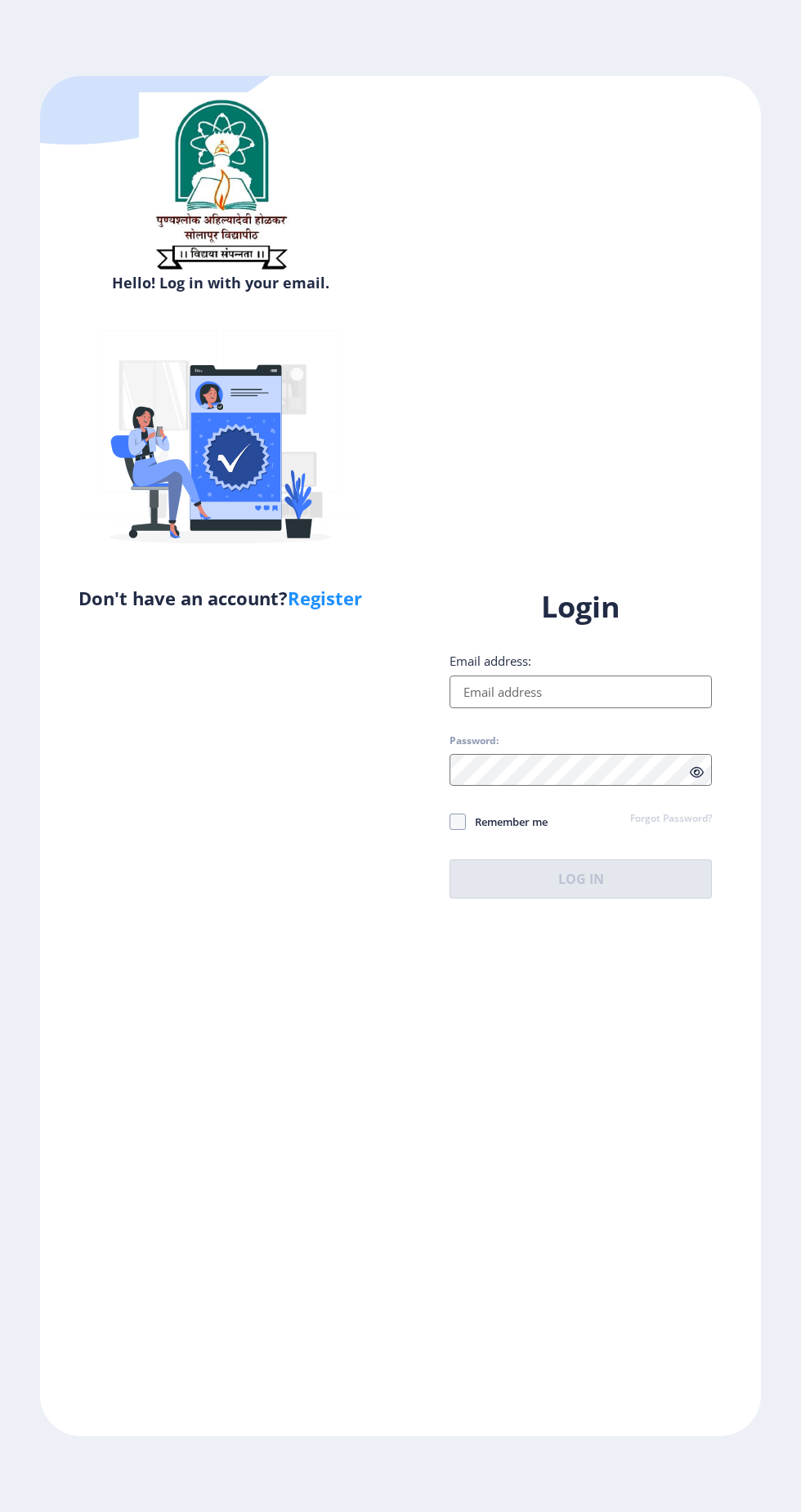
click at [630, 708] on input "Email address:" at bounding box center [580, 692] width 262 height 33
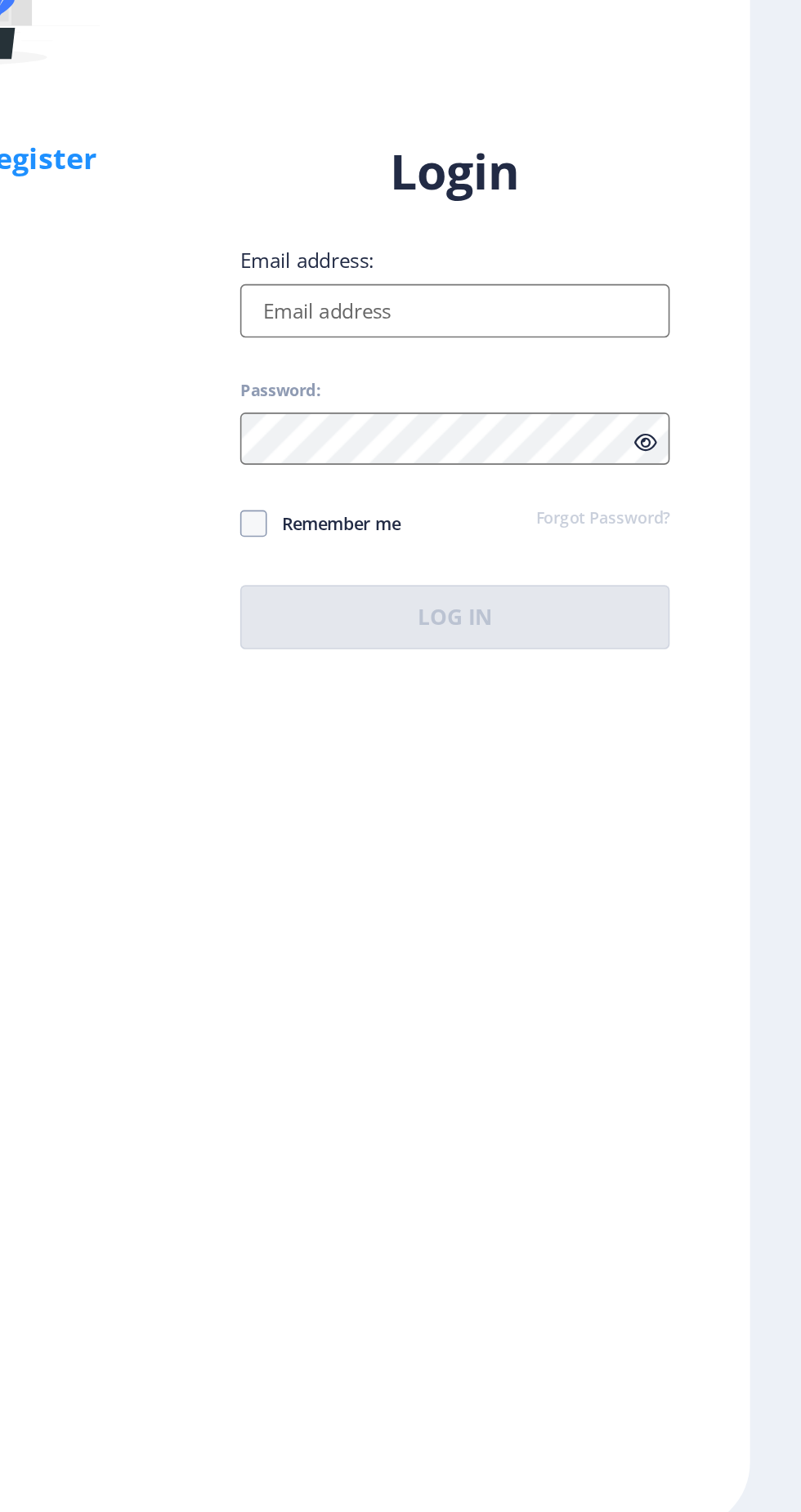
type input "[EMAIL_ADDRESS][DOMAIN_NAME]"
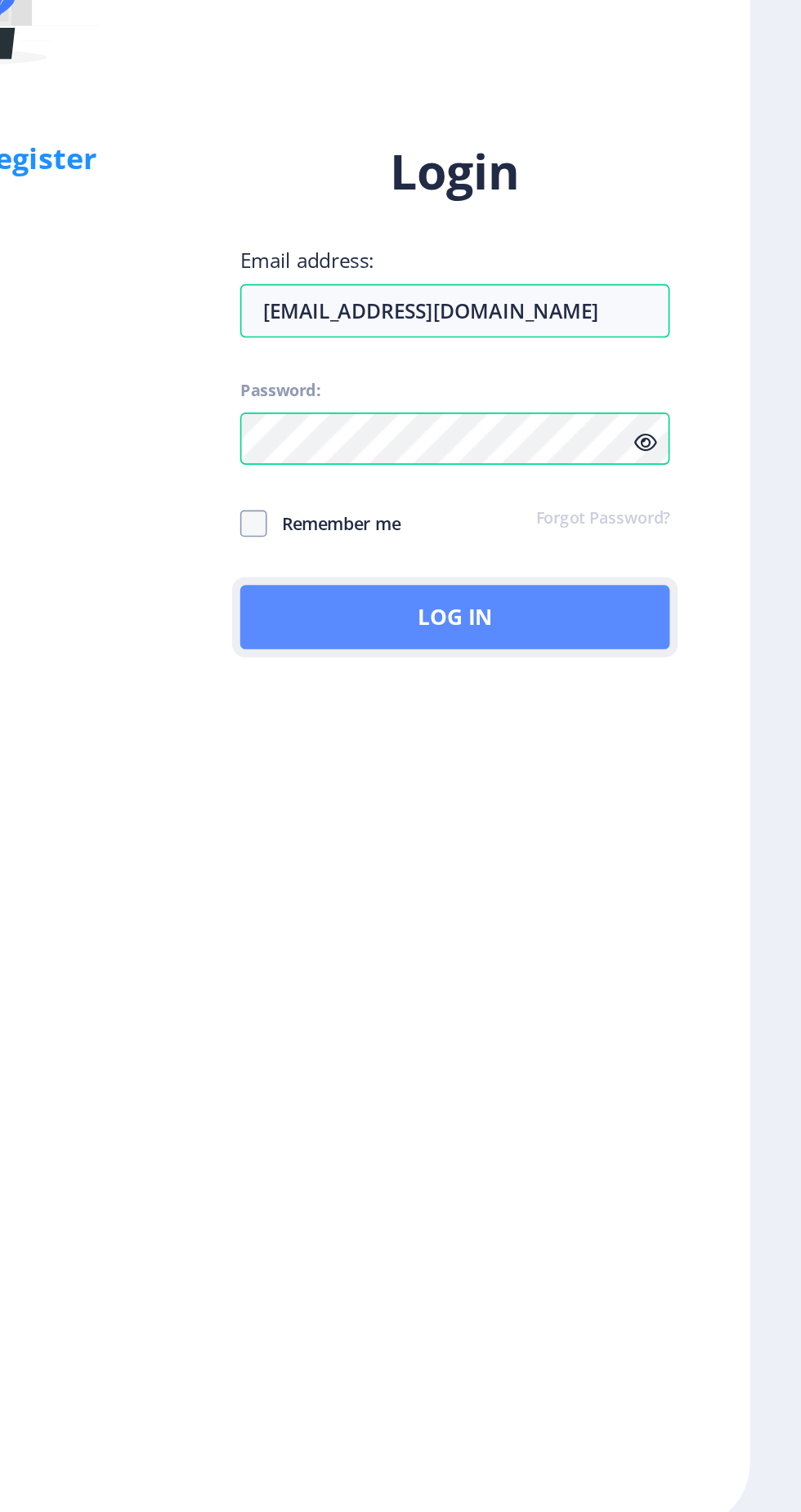
click at [658, 899] on button "Log In" at bounding box center [580, 879] width 262 height 39
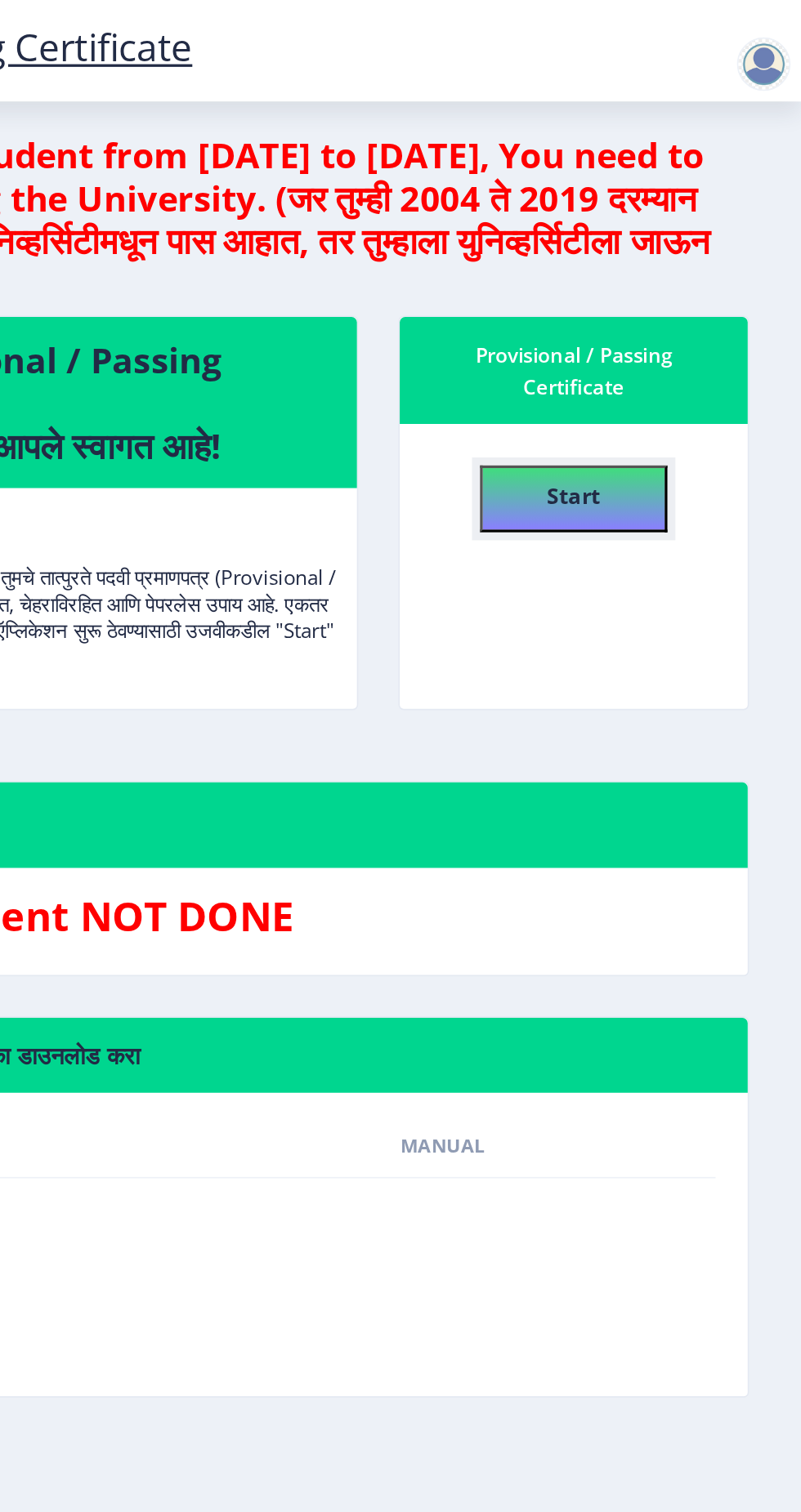
click at [647, 311] on h4 "Start" at bounding box center [662, 301] width 33 height 30
select select
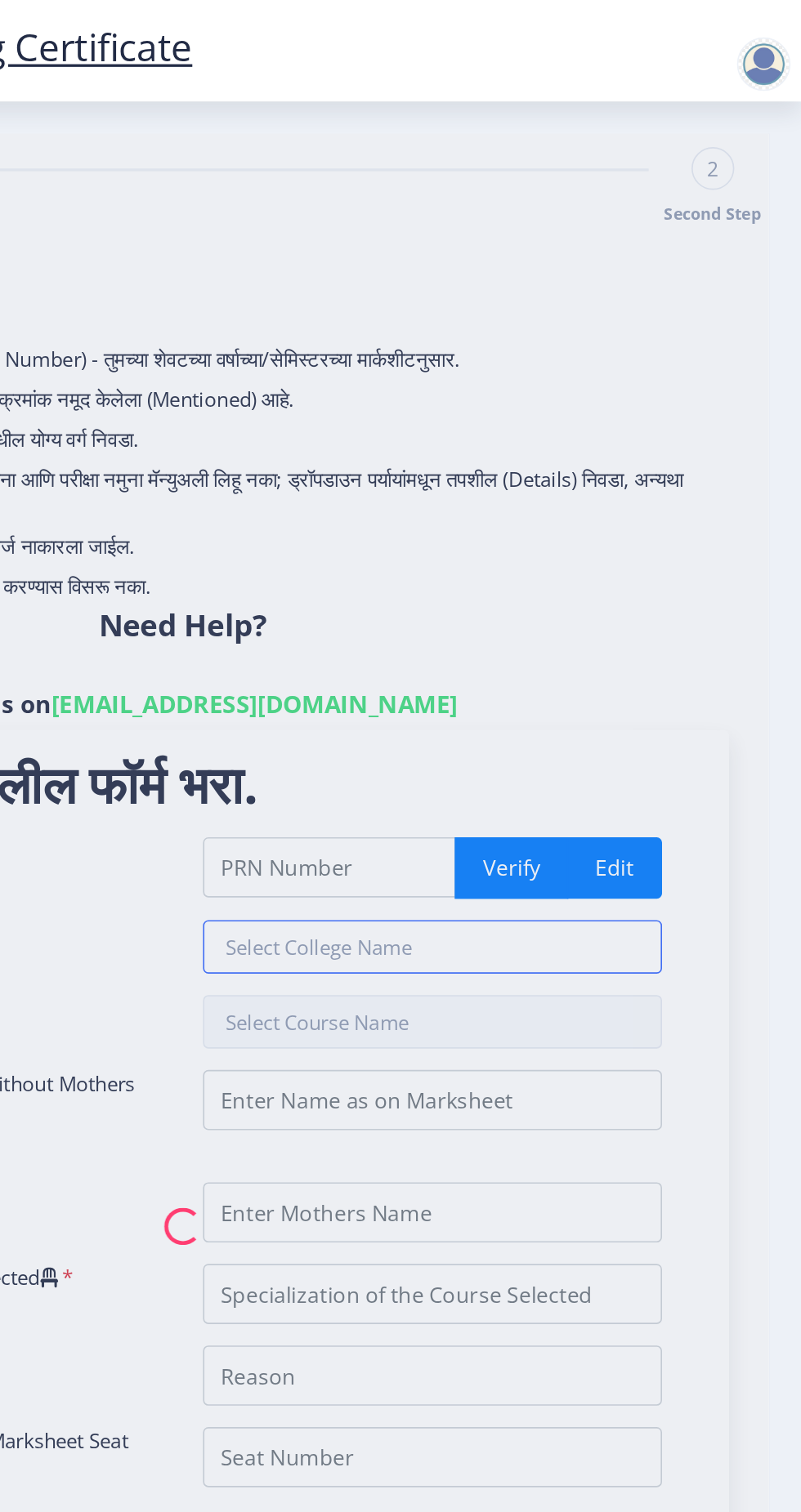
type input "2020032500146234"
type input "Dalit Mitra Kadam Guruji Vidnyan Mahavidyalaya, Mangalwedha"
type input "Bachelor of Science"
type input "Pawar Vinayak Umakant"
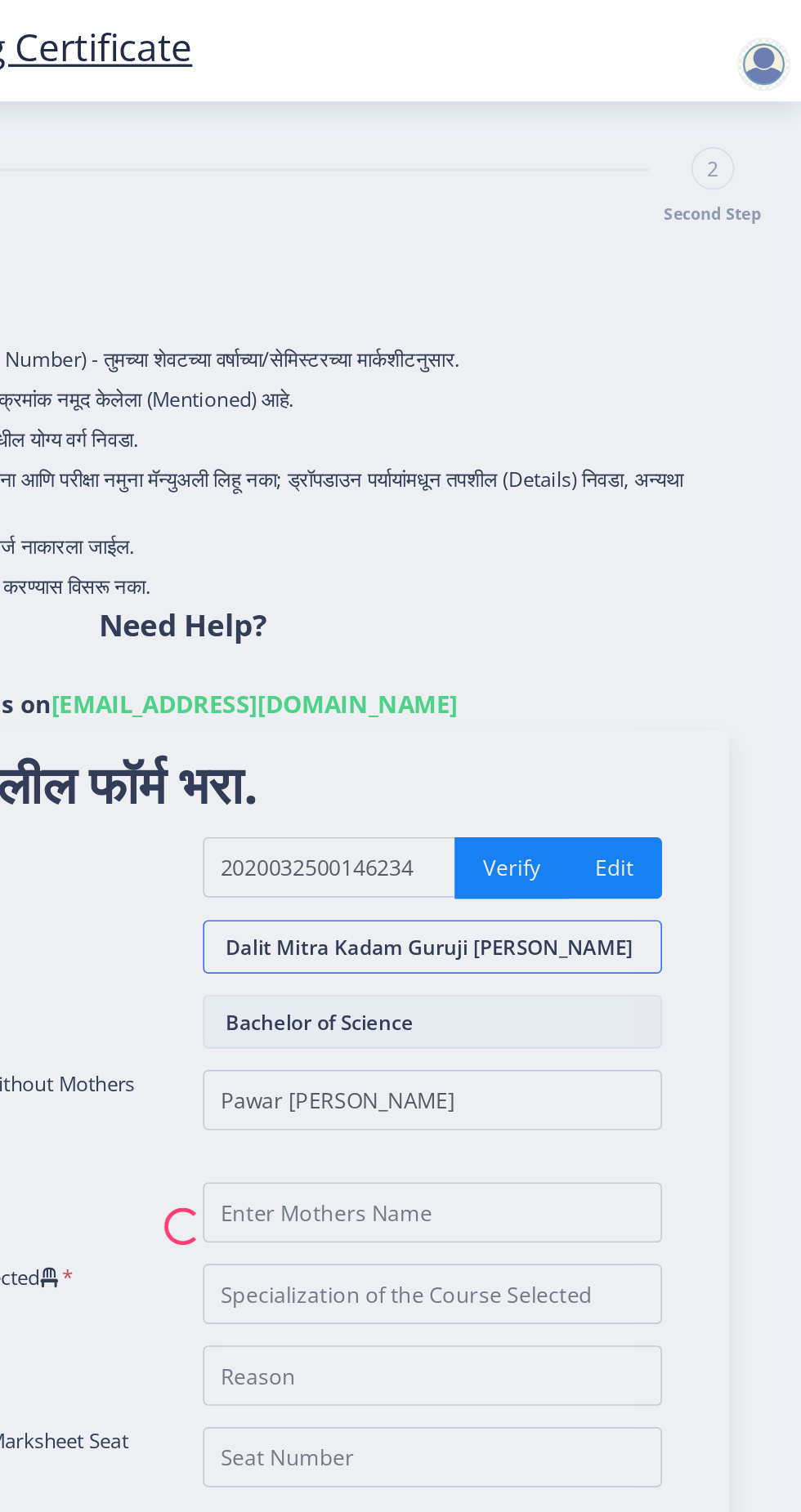
type input "Vandana"
type input "Chemistry"
type input "For Documentation Purpose"
type input "861100"
select select "Grade F"
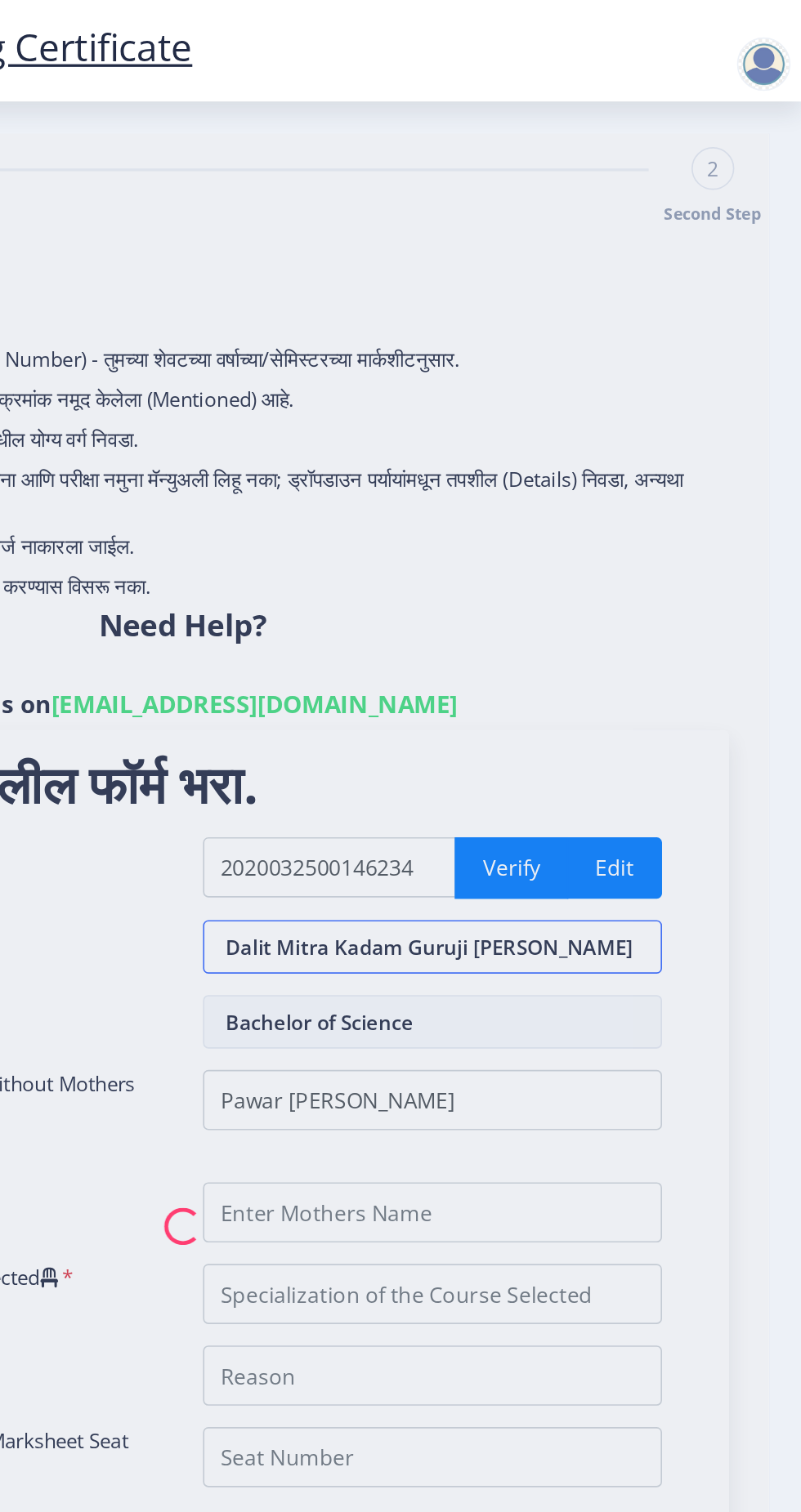
select select "Regular"
select select "ATKT"
select select "2024"
select select "October"
select select "Yearly"
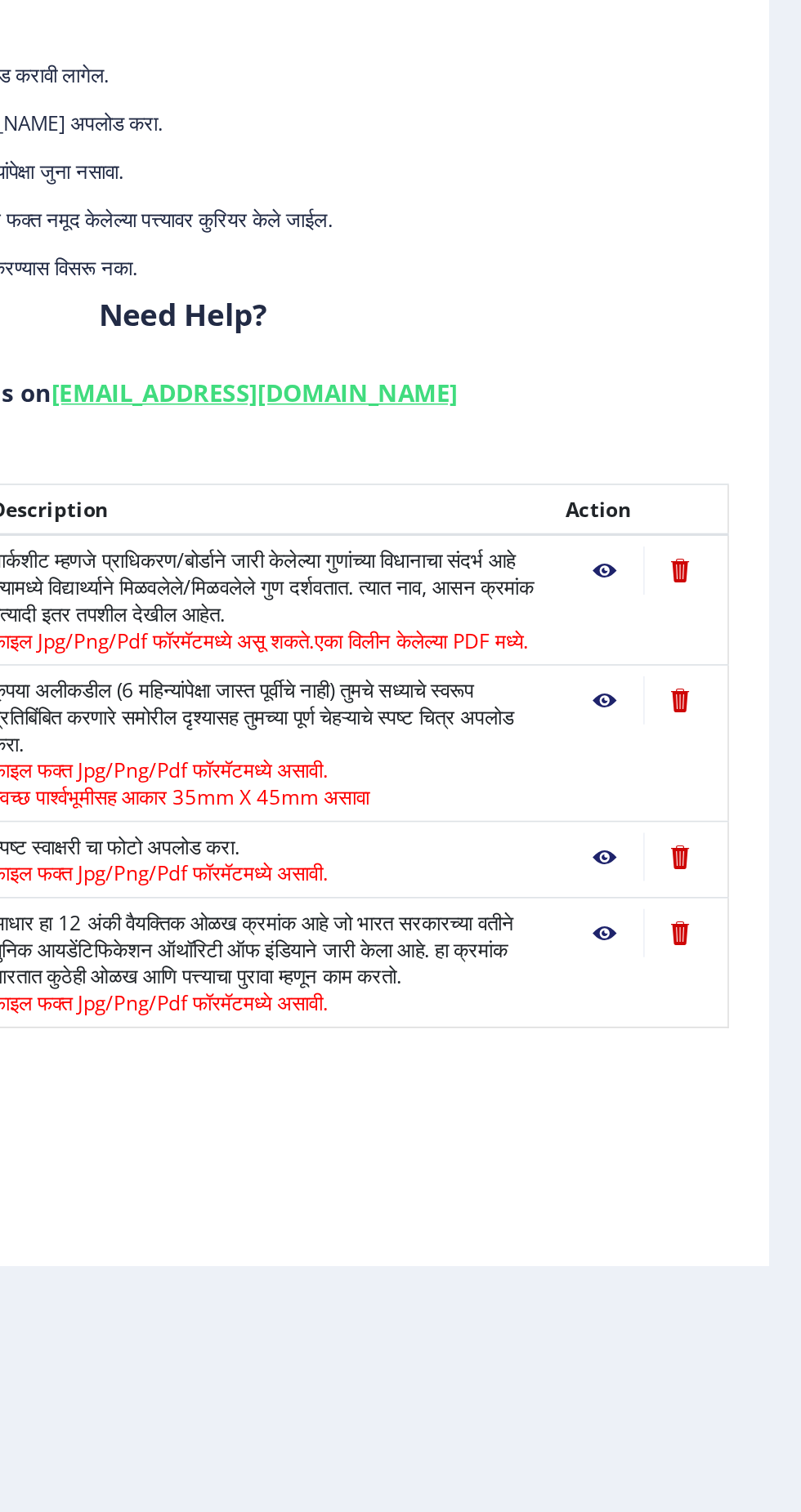
click at [687, 632] on nb-action at bounding box center [680, 640] width 47 height 30
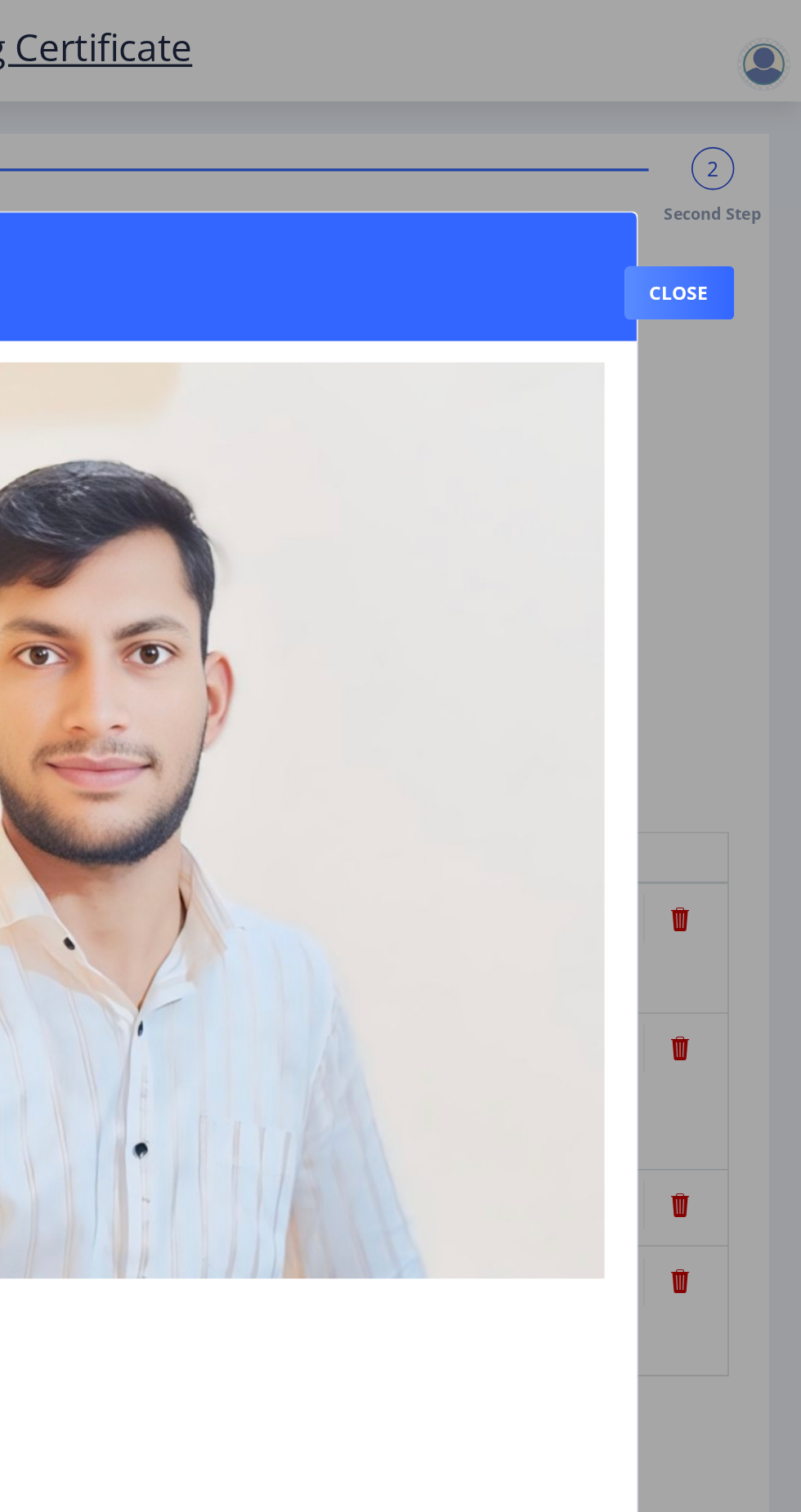
click at [739, 104] on div at bounding box center [400, 756] width 801 height 1512
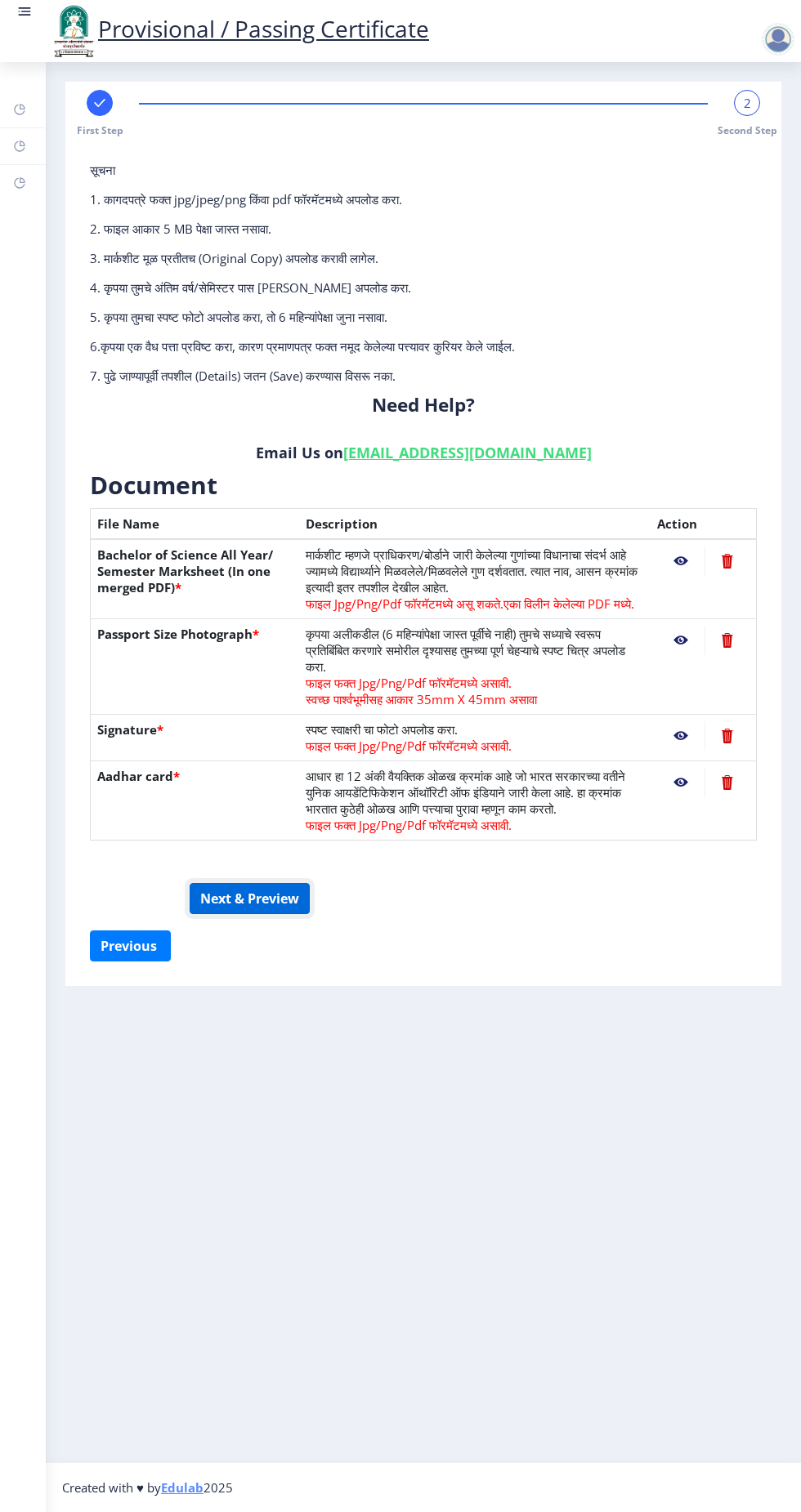
click at [287, 893] on button "Next & Preview" at bounding box center [249, 899] width 120 height 31
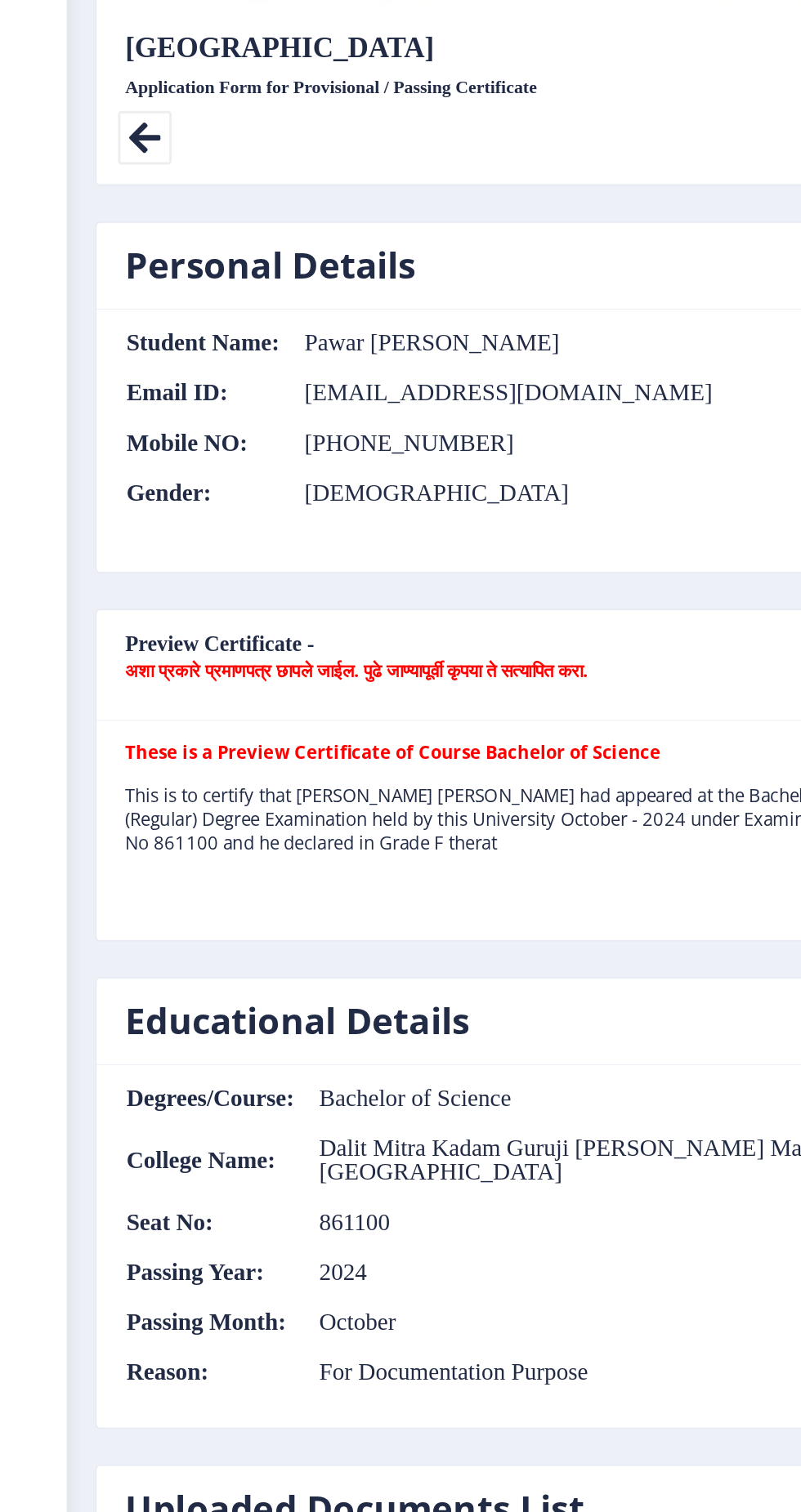
click at [388, 757] on nb-card-header "Preview Certificate - अशा प्रकारे प्रमाणपत्र छापले जाईल. पुढे जाण्यापूर्वी कृपय…" at bounding box center [423, 770] width 714 height 76
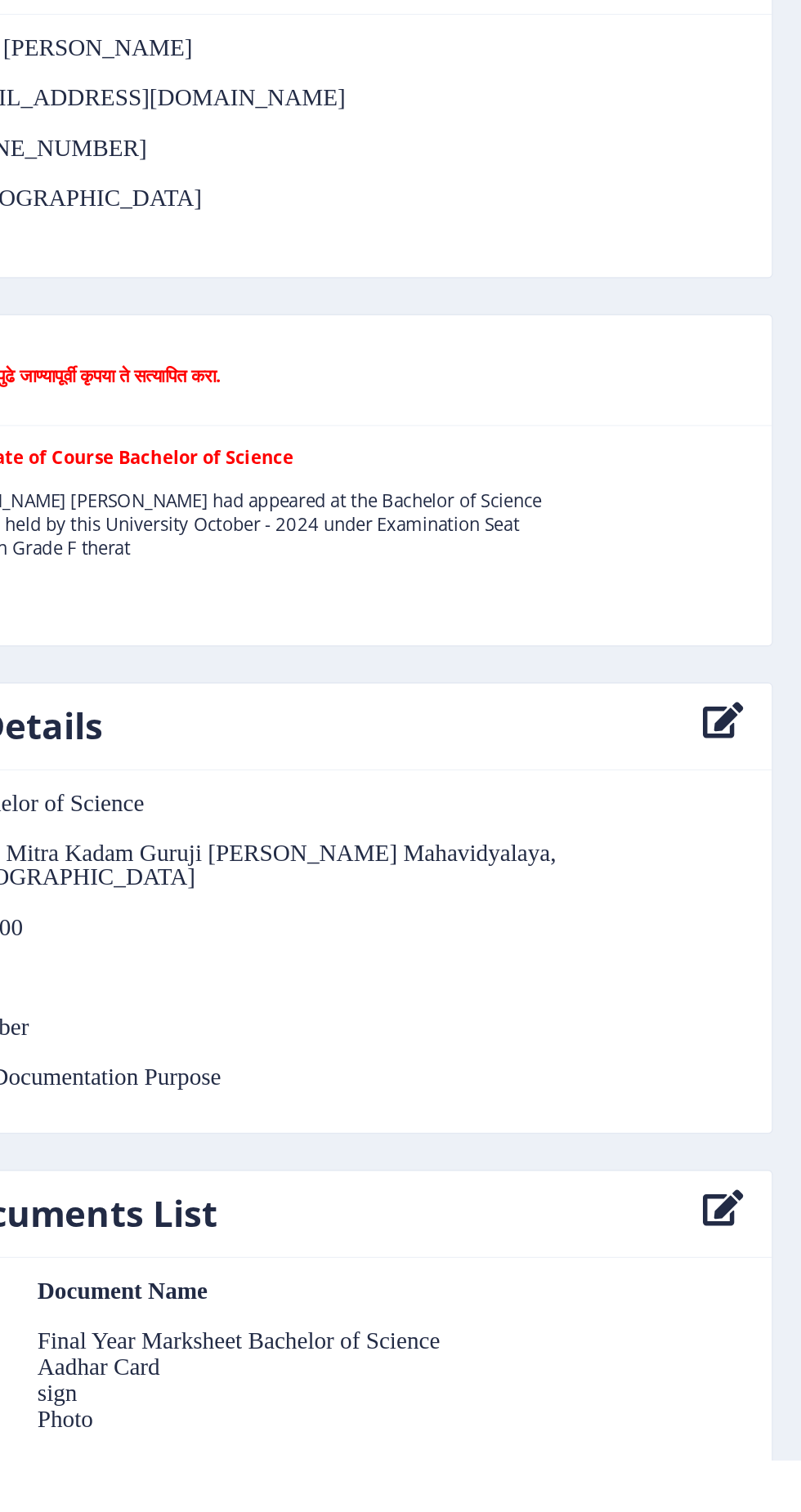
click at [593, 867] on p "This is to certify that PAWAR VINAYAK UMAKANT had appeared at the Bachelor of S…" at bounding box center [356, 870] width 540 height 49
click at [551, 846] on p "This is to certify that PAWAR VINAYAK UMAKANT had appeared at the Bachelor of S…" at bounding box center [356, 870] width 540 height 49
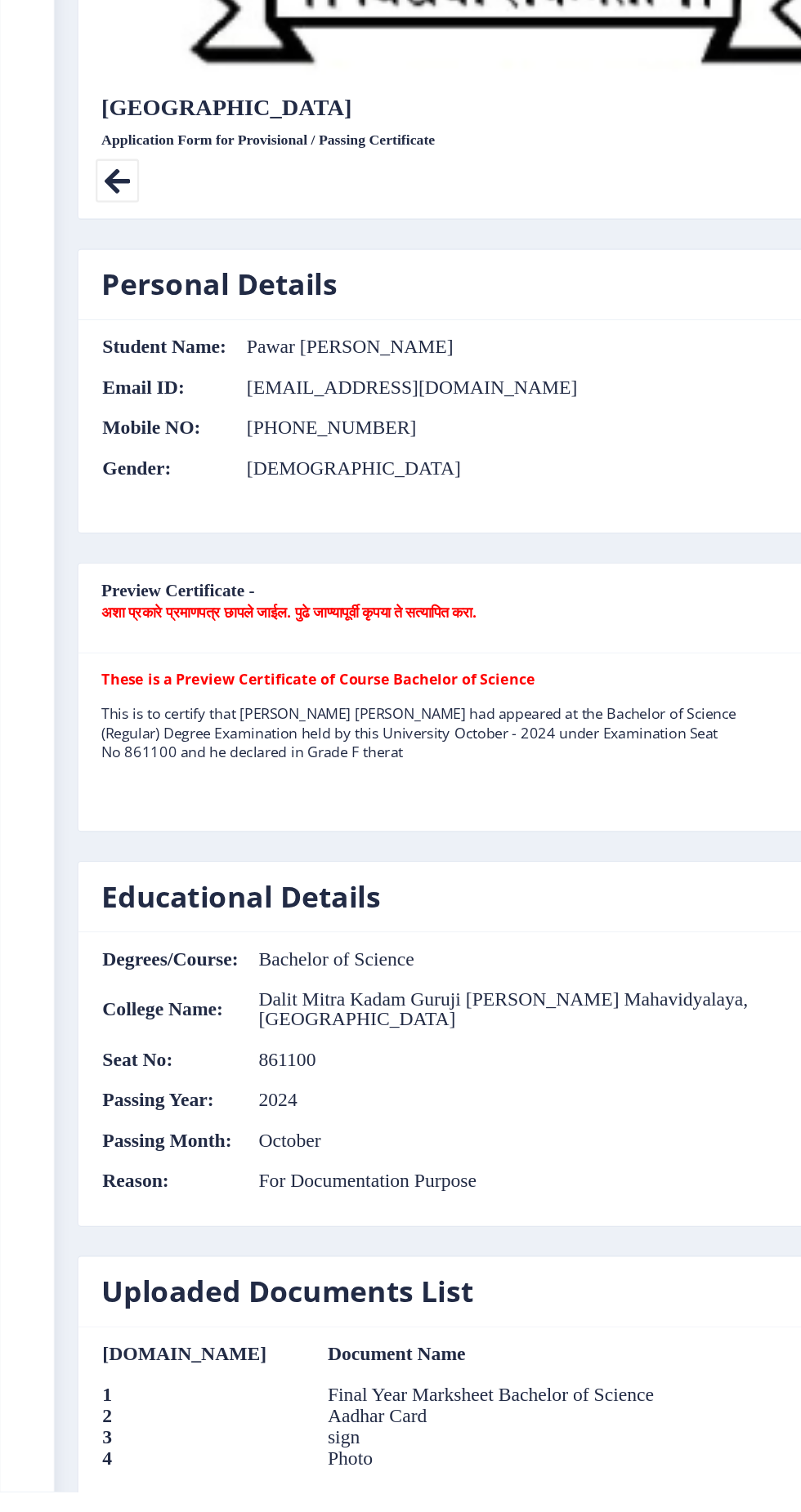
select select
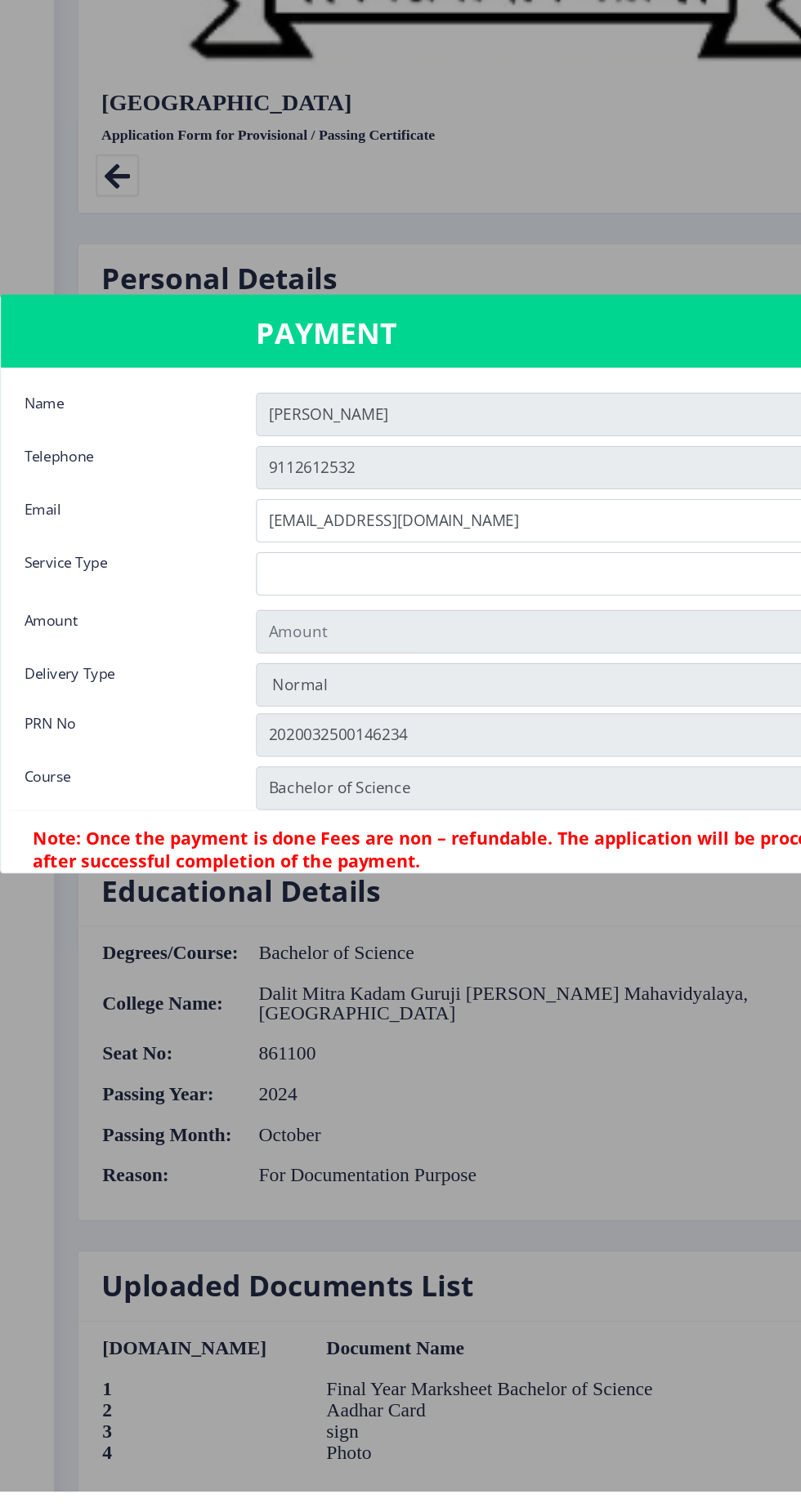
type input "155"
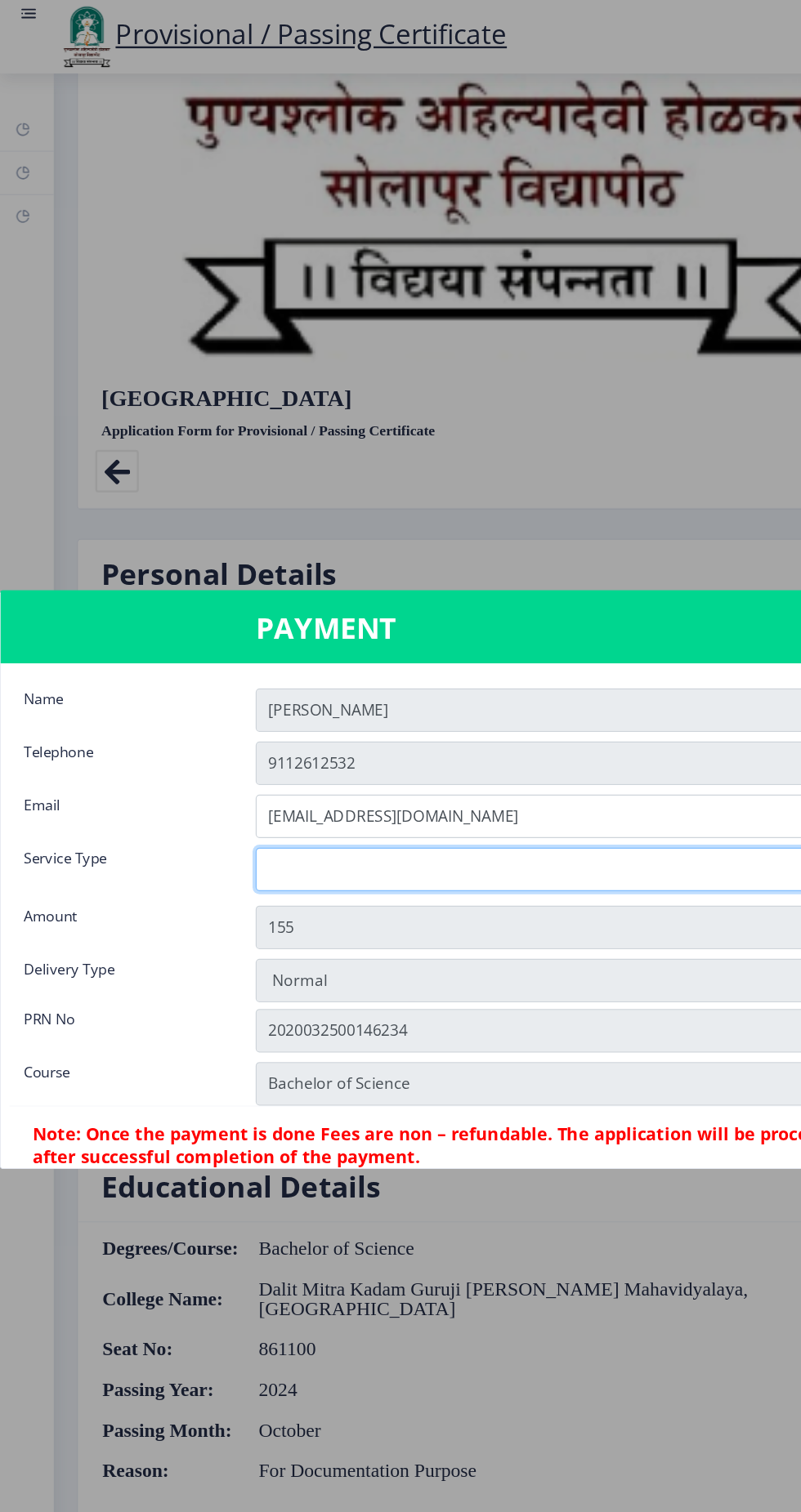
click at [481, 754] on select "Digital Courier Pickup" at bounding box center [498, 735] width 564 height 37
select select "old"
click at [216, 754] on select "Digital Courier Pickup" at bounding box center [498, 735] width 564 height 37
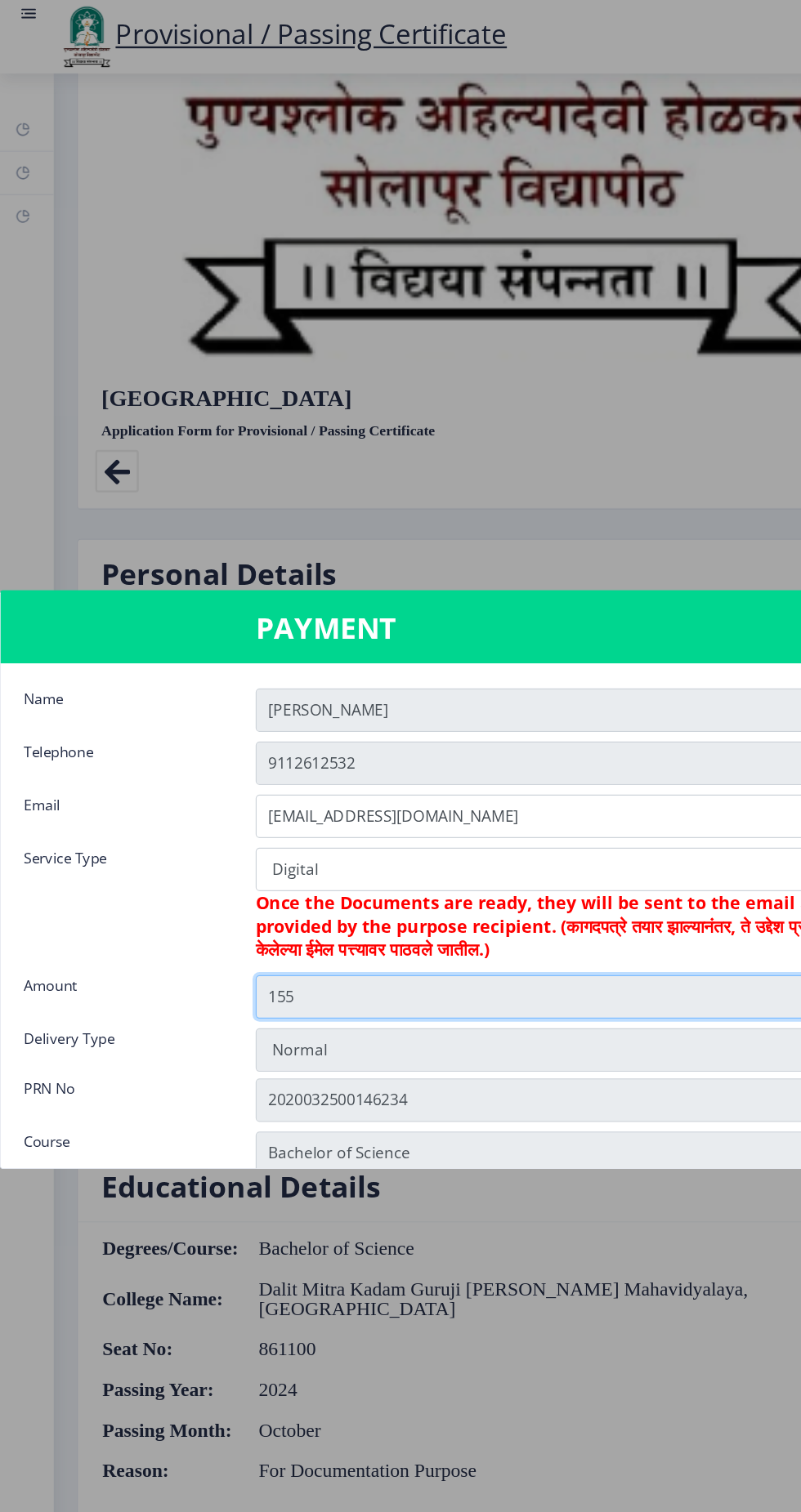
click at [553, 862] on input "155" at bounding box center [498, 843] width 564 height 37
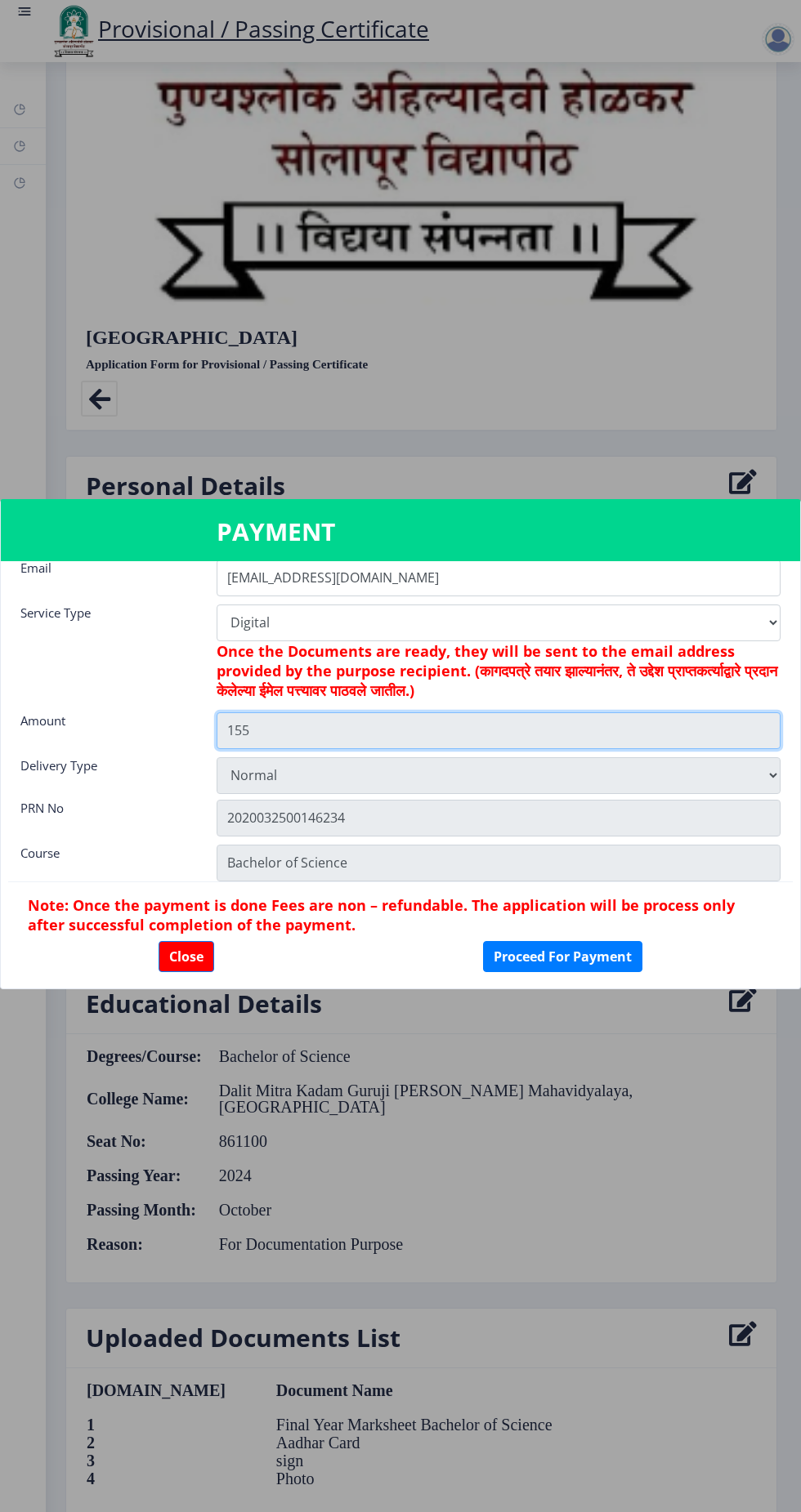
scroll to position [129, 0]
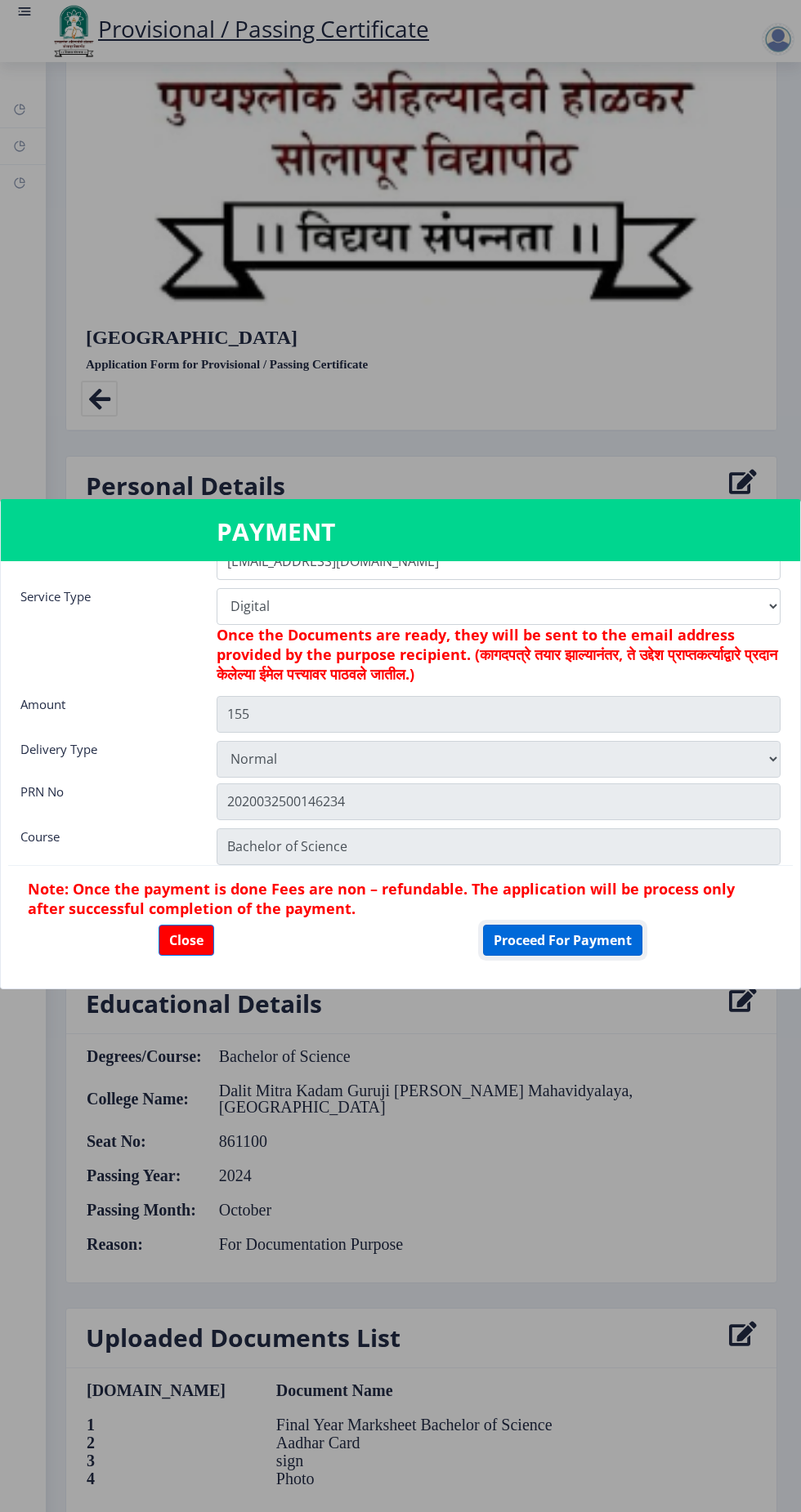
click at [604, 956] on button "Proceed For Payment" at bounding box center [562, 940] width 159 height 31
click at [605, 939] on button "Proceed For Payment" at bounding box center [562, 940] width 159 height 31
click at [577, 934] on button "Proceed For Payment" at bounding box center [562, 940] width 159 height 31
click at [575, 935] on button "Proceed For Payment" at bounding box center [562, 940] width 159 height 31
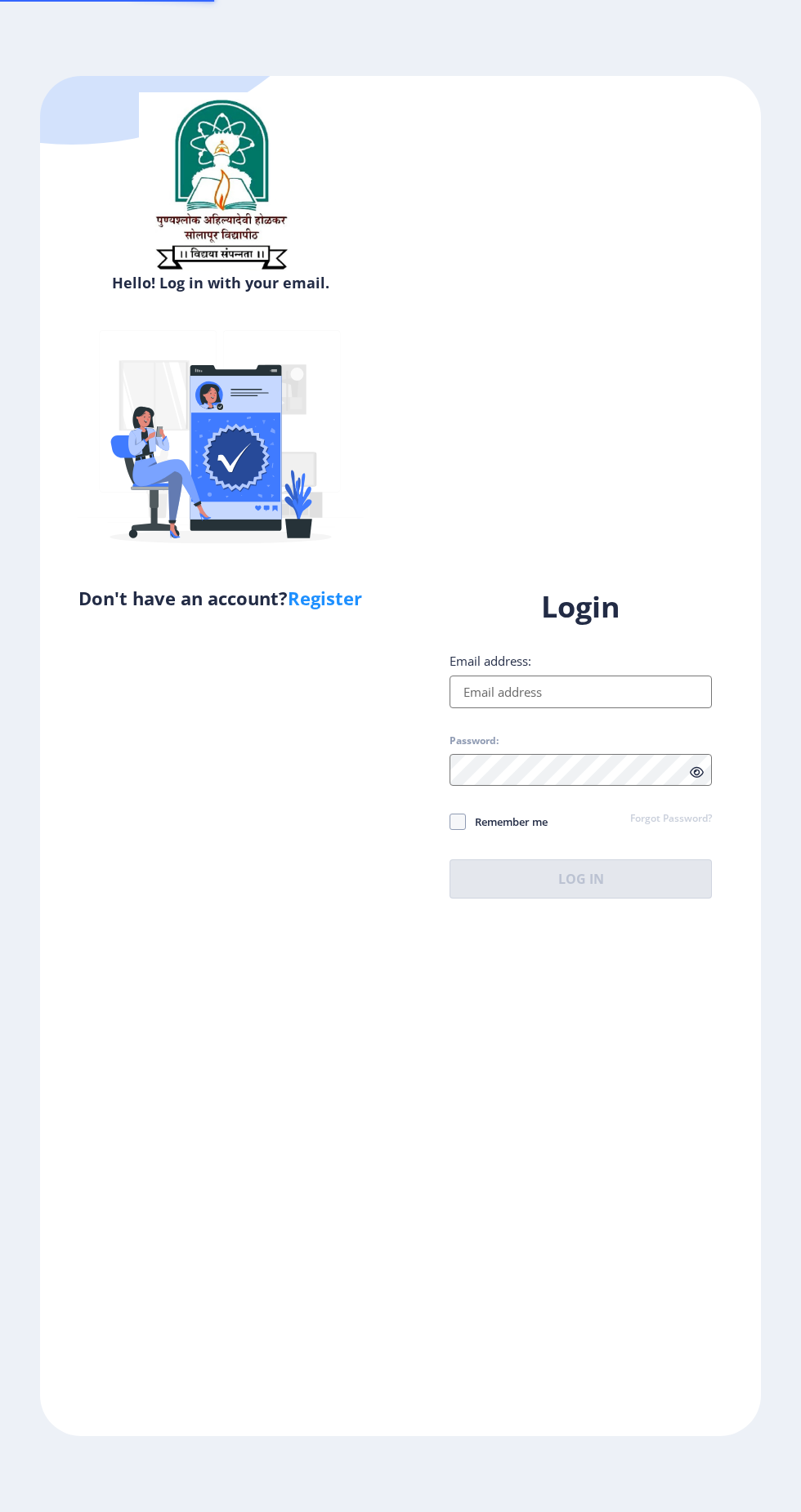
scroll to position [85, 0]
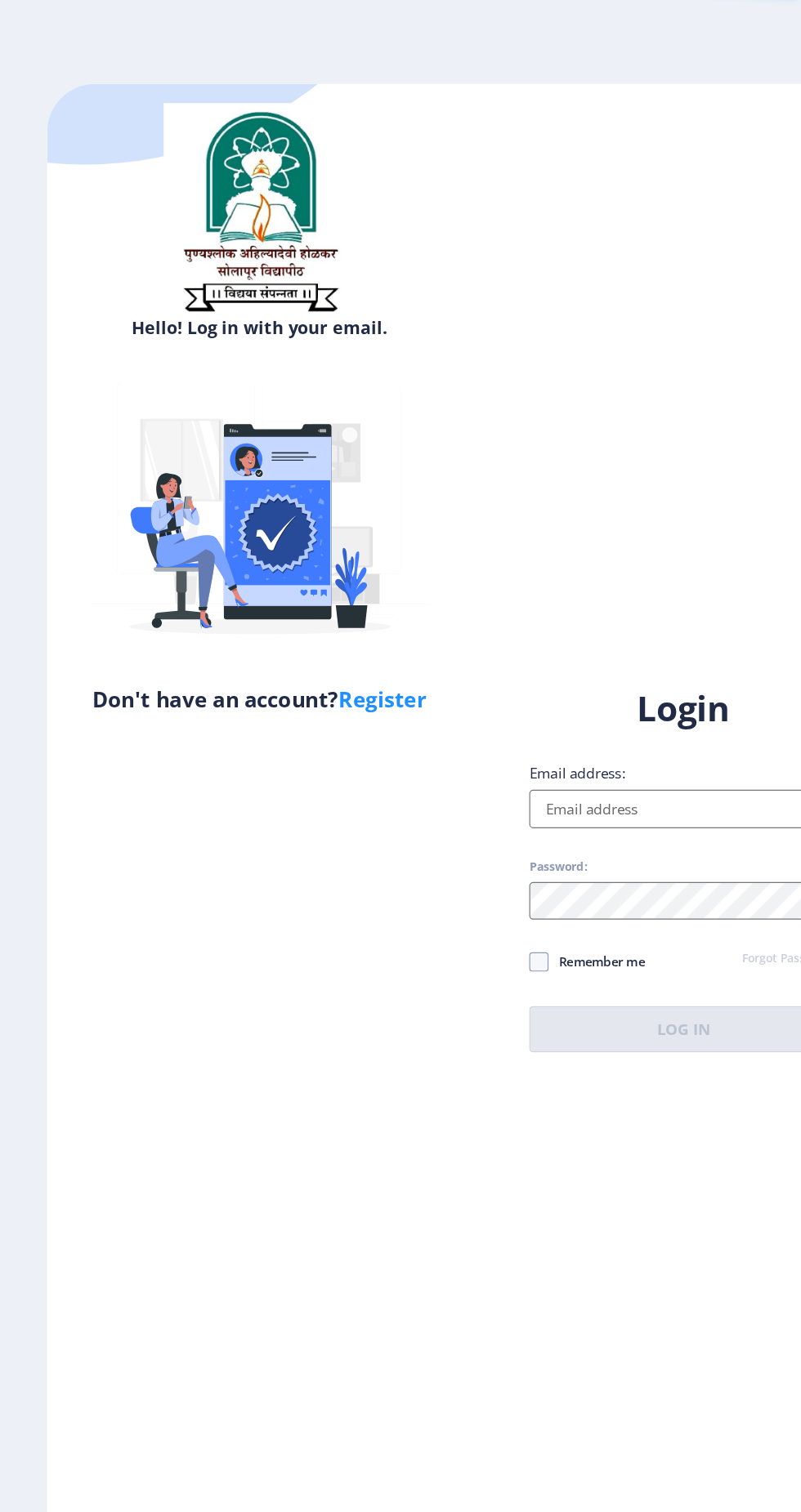
click at [528, 676] on input "Email address:" at bounding box center [580, 692] width 262 height 33
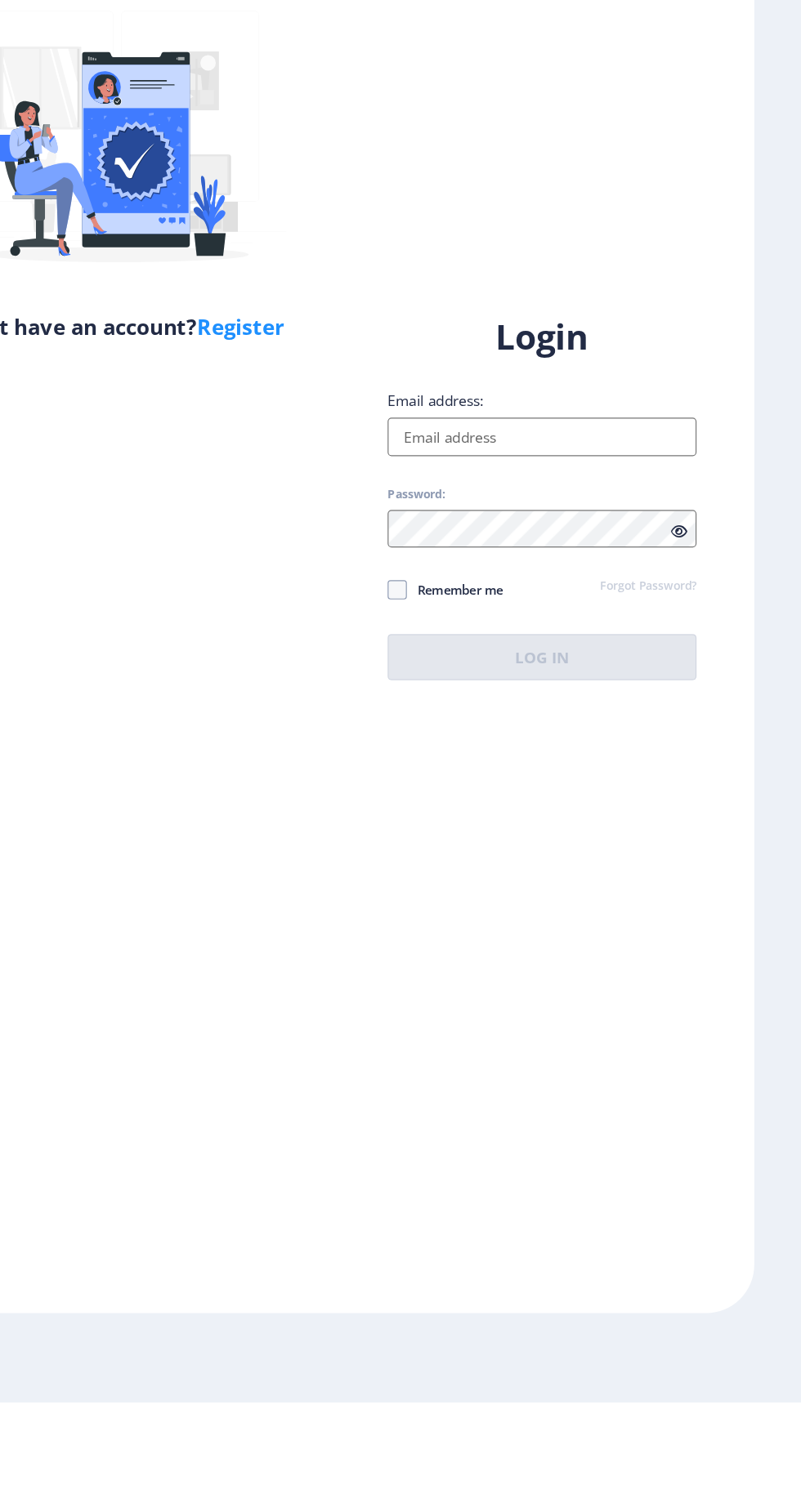
type input "[EMAIL_ADDRESS][DOMAIN_NAME]"
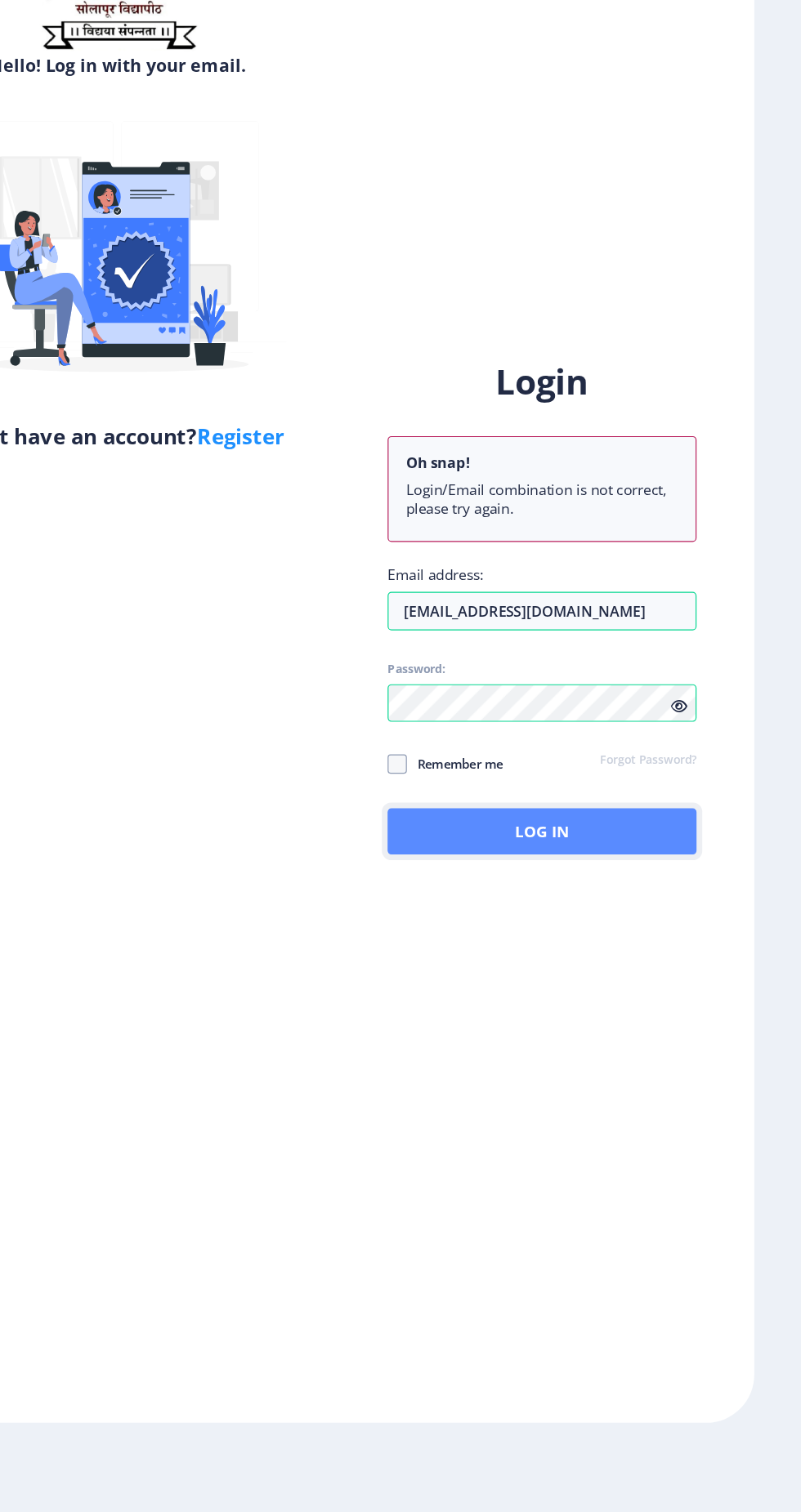
click at [533, 915] on button "Log In" at bounding box center [580, 934] width 262 height 39
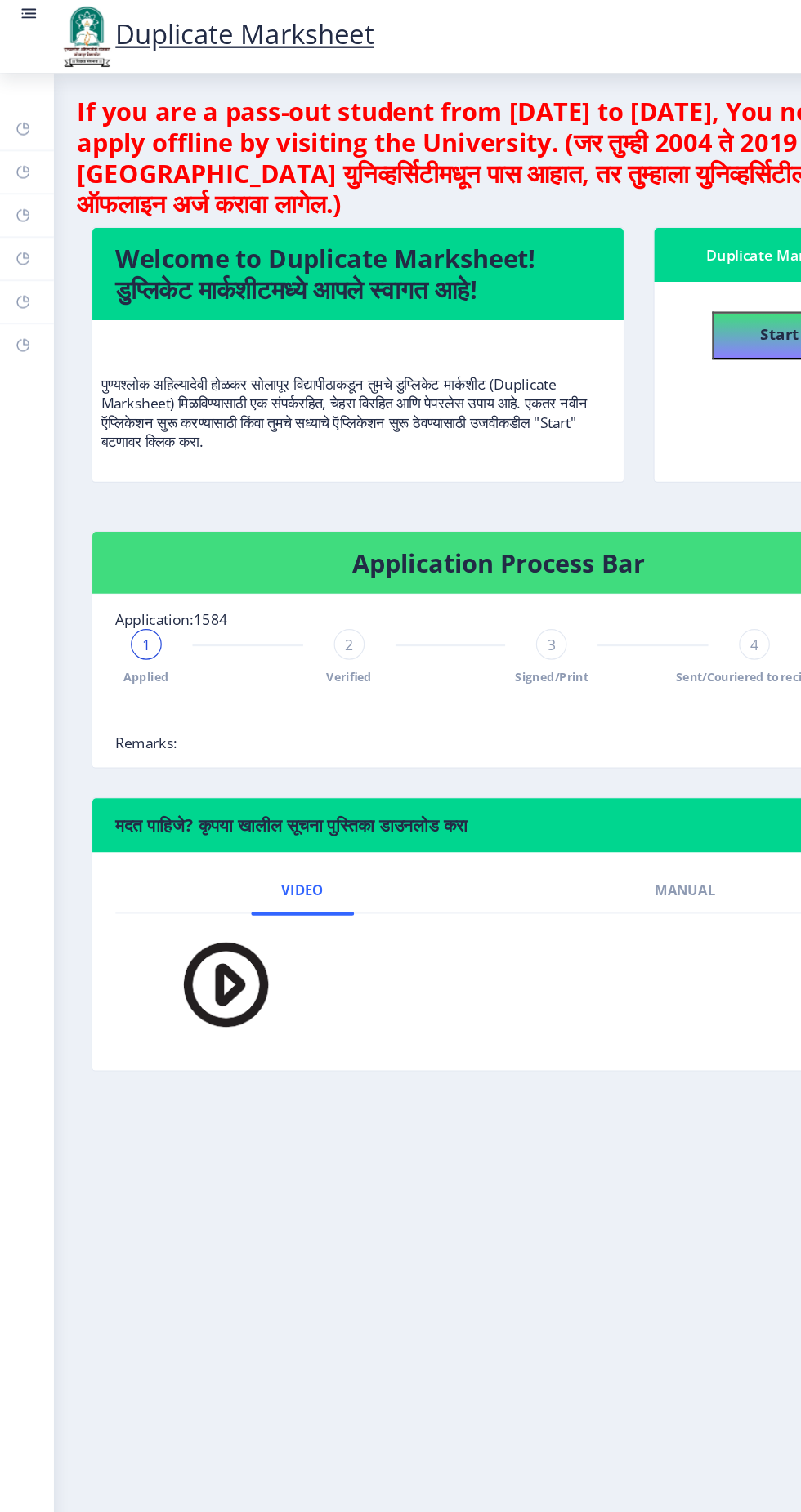
scroll to position [85, 0]
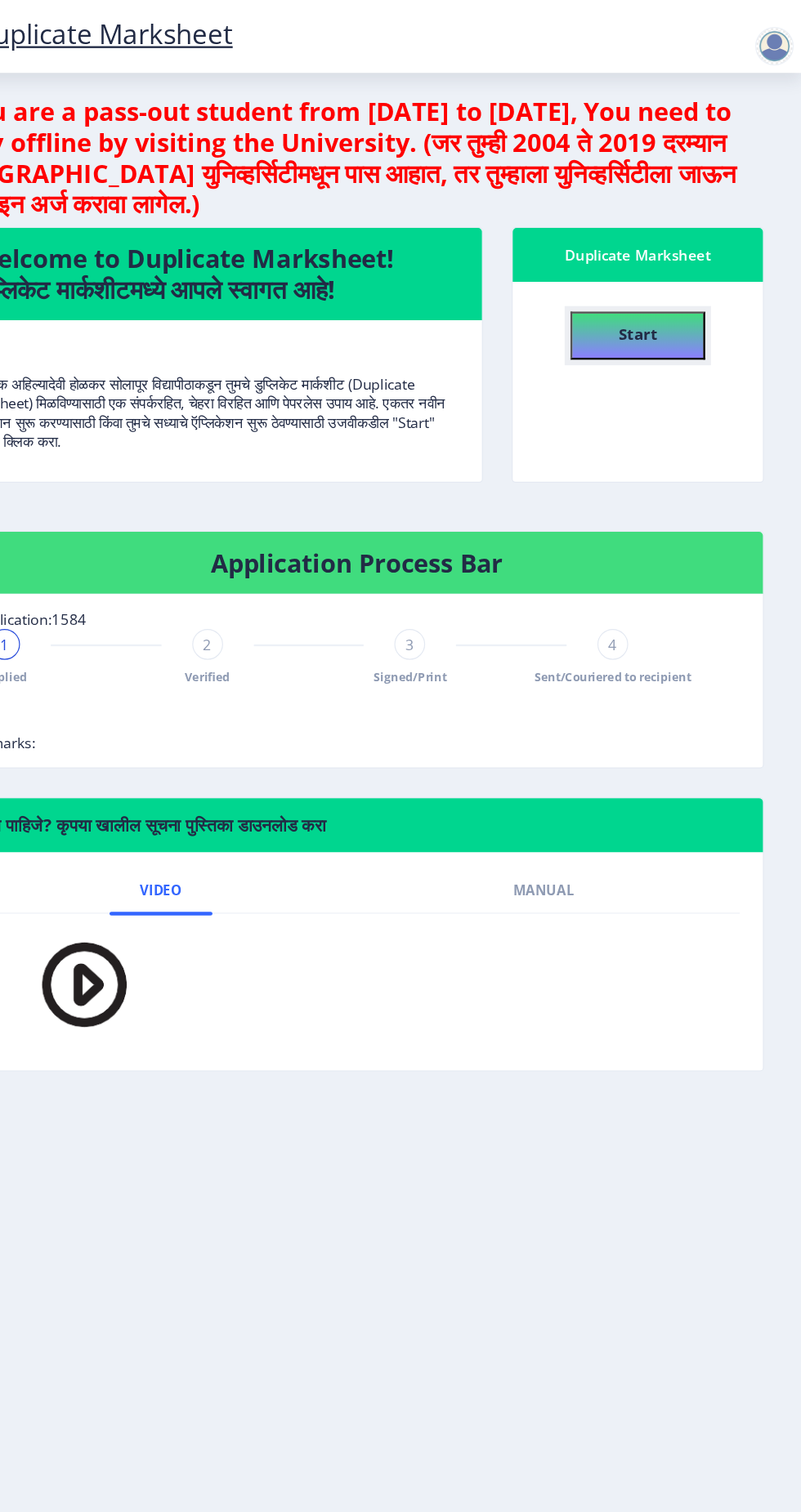
click at [682, 265] on button "Start" at bounding box center [662, 285] width 114 height 41
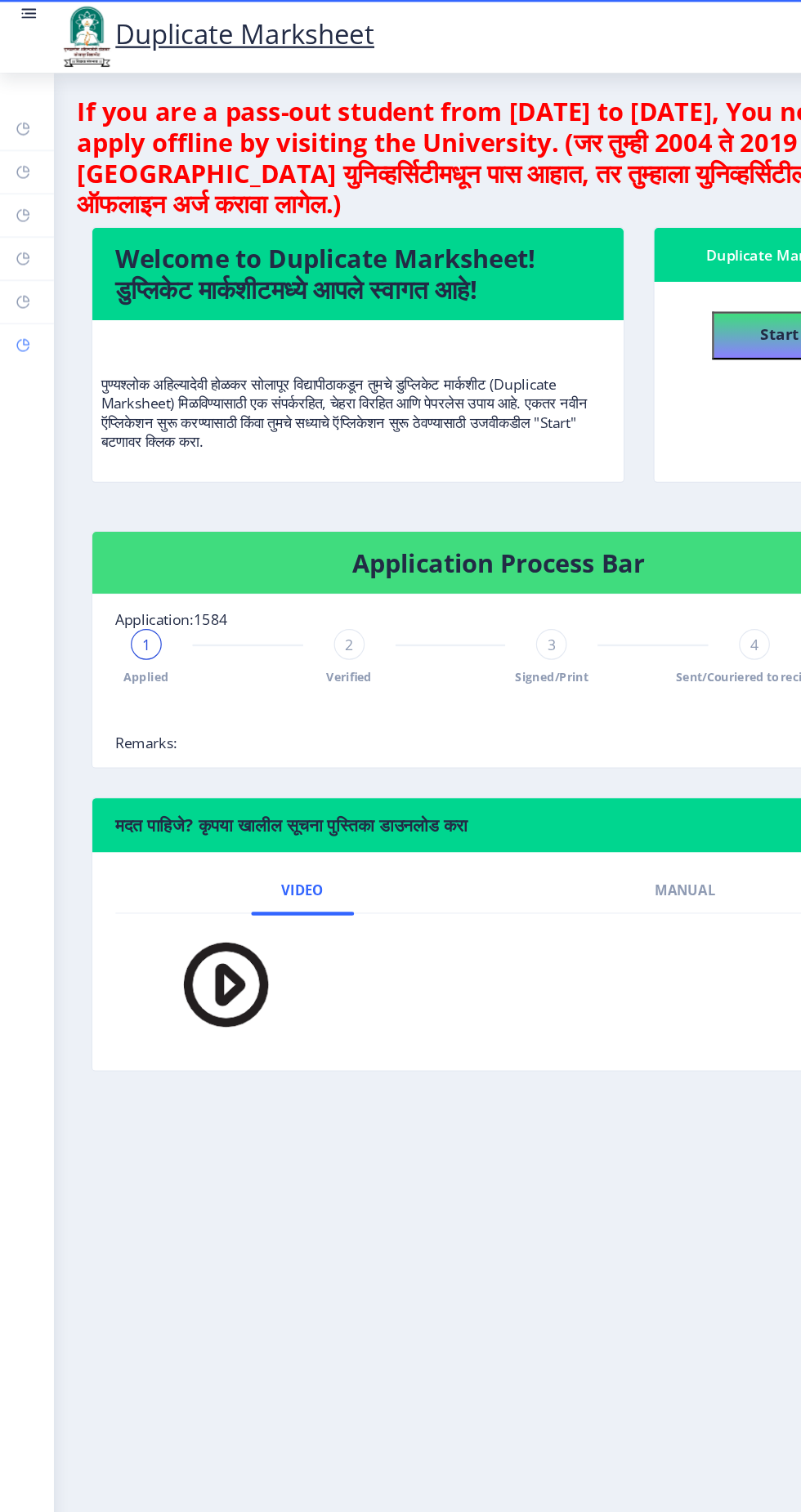
click at [22, 289] on rect at bounding box center [20, 293] width 13 height 13
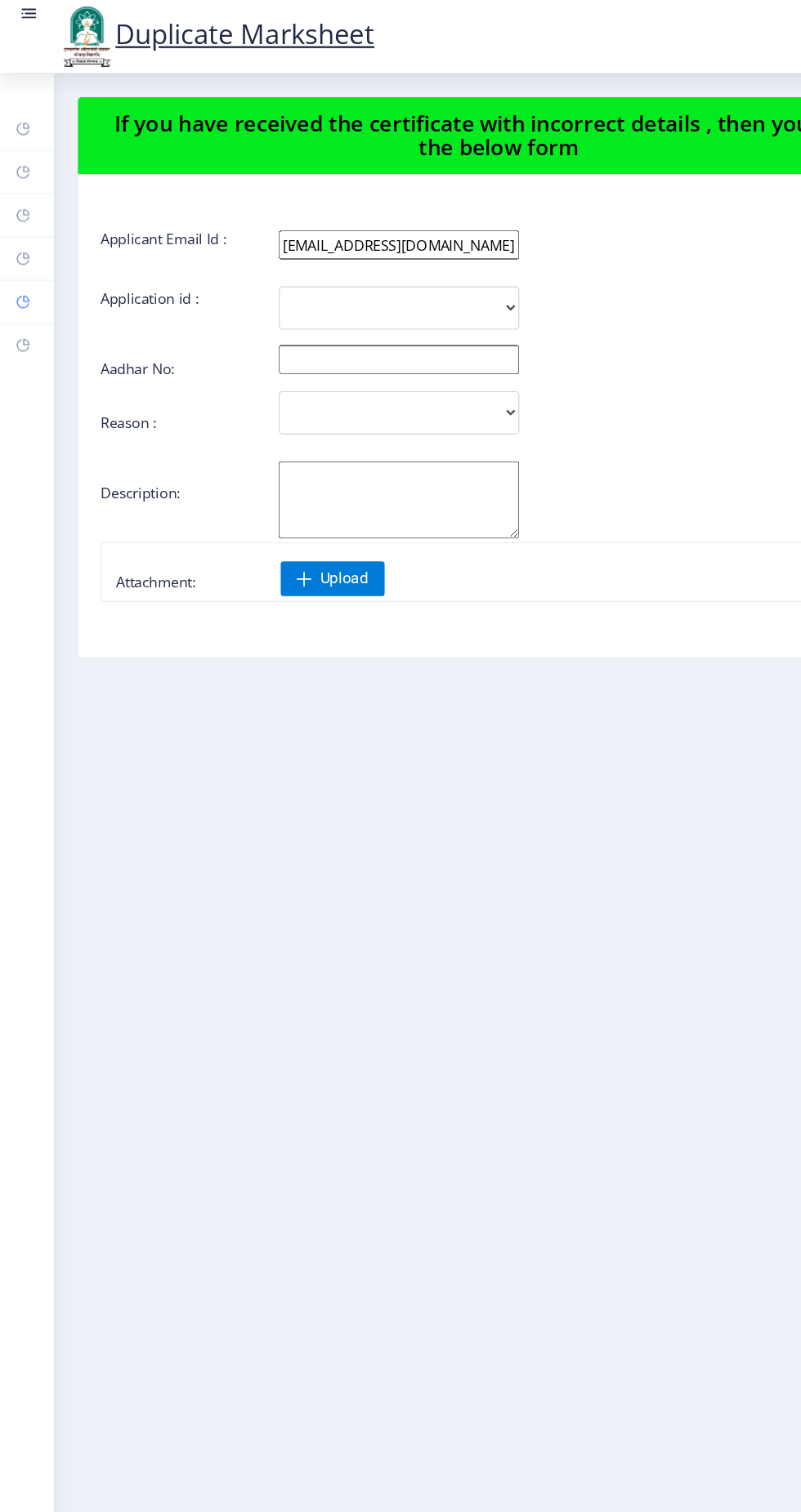
click at [22, 252] on rect at bounding box center [20, 257] width 13 height 13
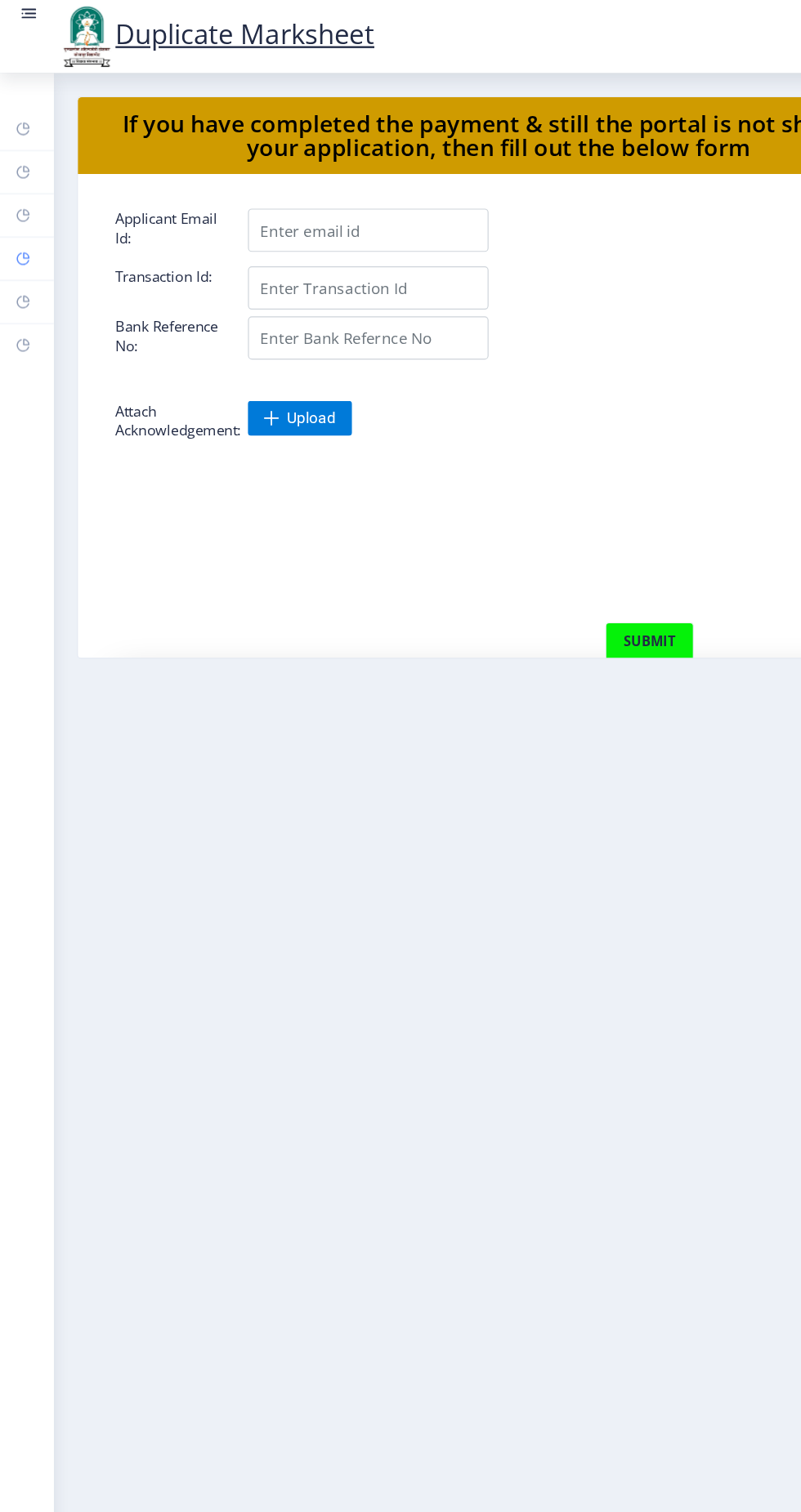
click at [20, 219] on rect at bounding box center [20, 220] width 13 height 13
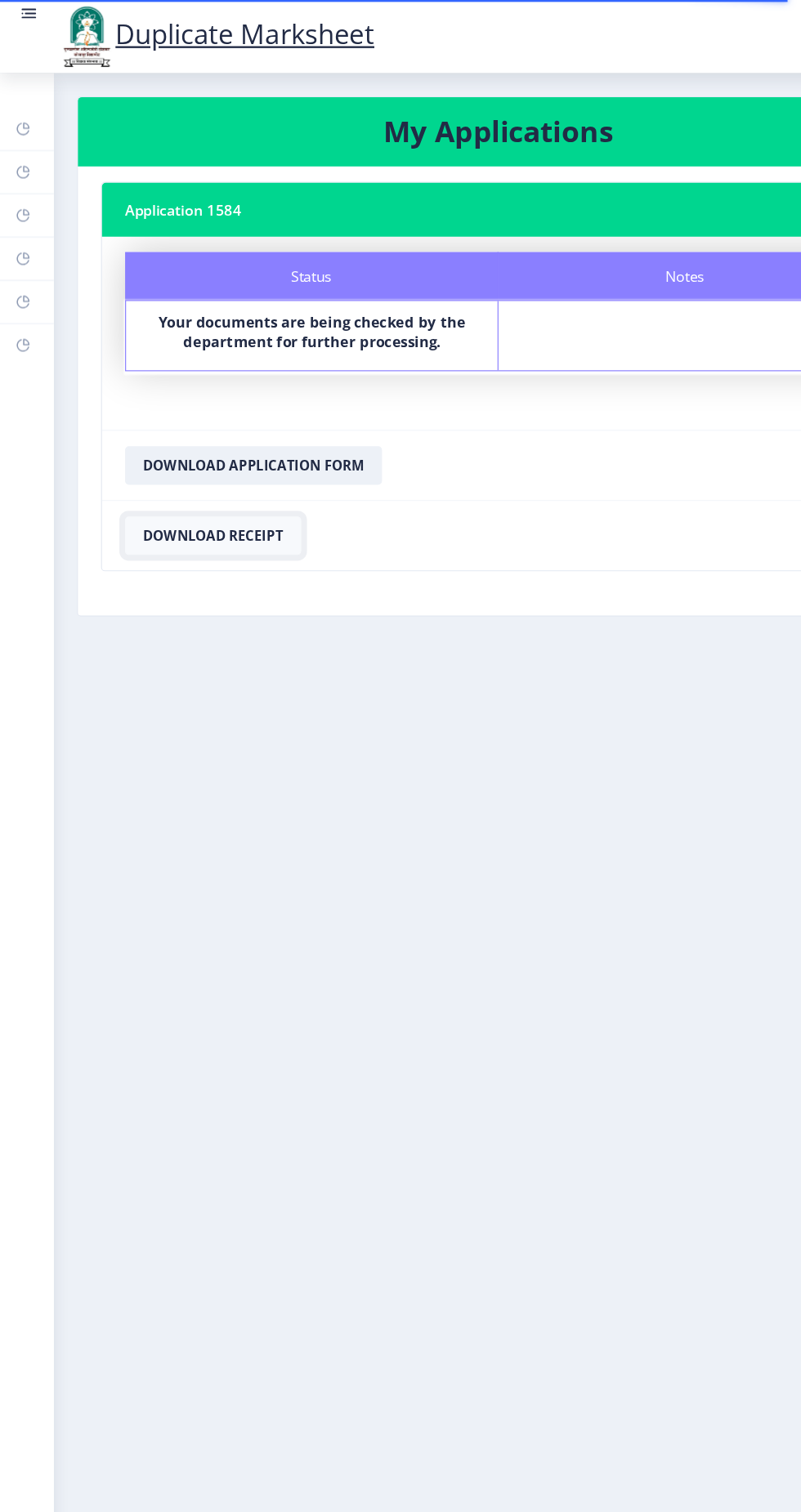
click at [151, 452] on button "Download Receipt" at bounding box center [181, 455] width 149 height 33
click at [156, 395] on button "Download Application Form" at bounding box center [215, 395] width 218 height 33
click at [185, 394] on button "Download Application Form" at bounding box center [215, 395] width 218 height 33
click at [151, 467] on button "Download Receipt" at bounding box center [181, 455] width 149 height 33
click at [20, 182] on rect at bounding box center [20, 182] width 13 height 13
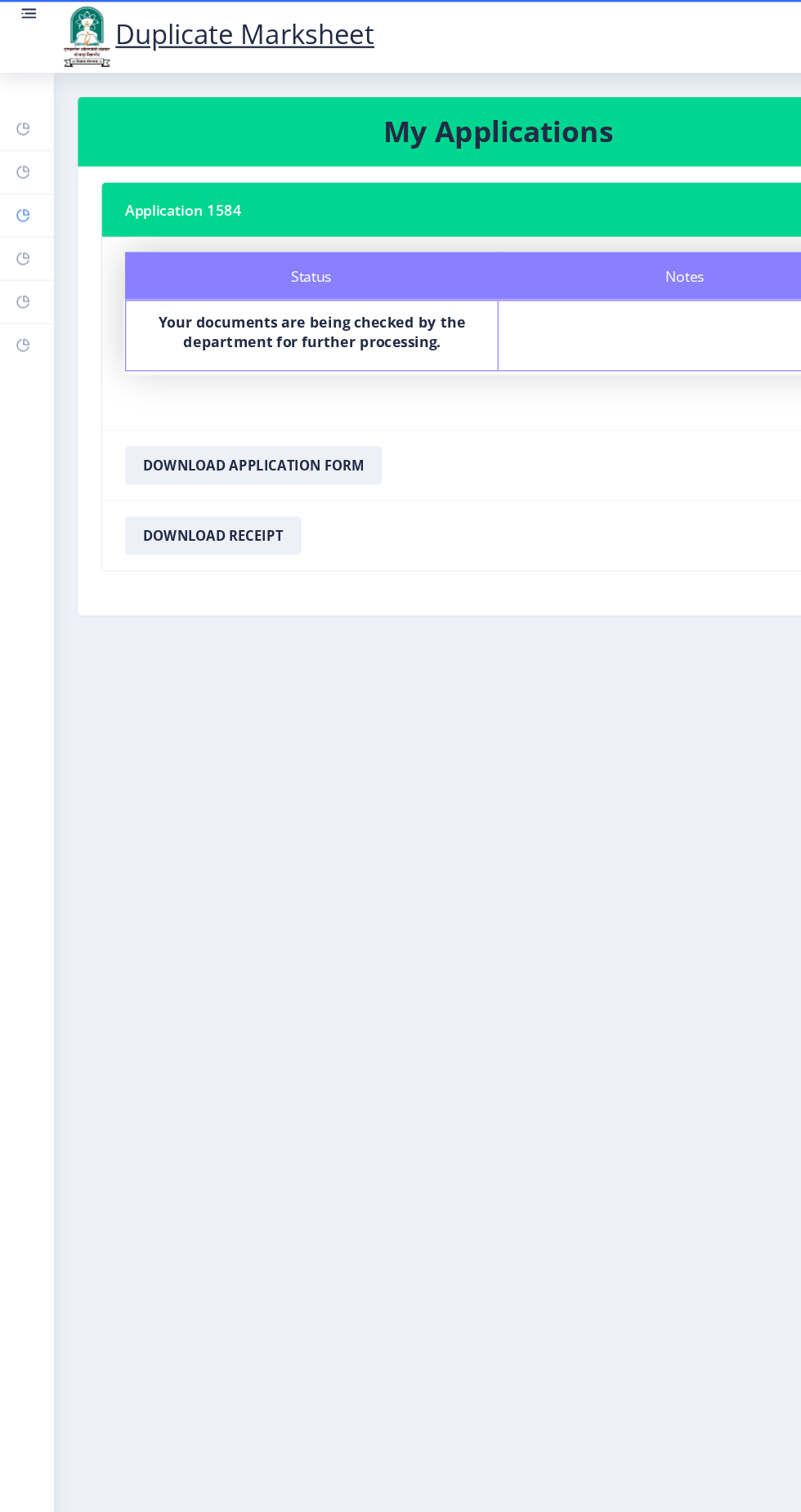
select select
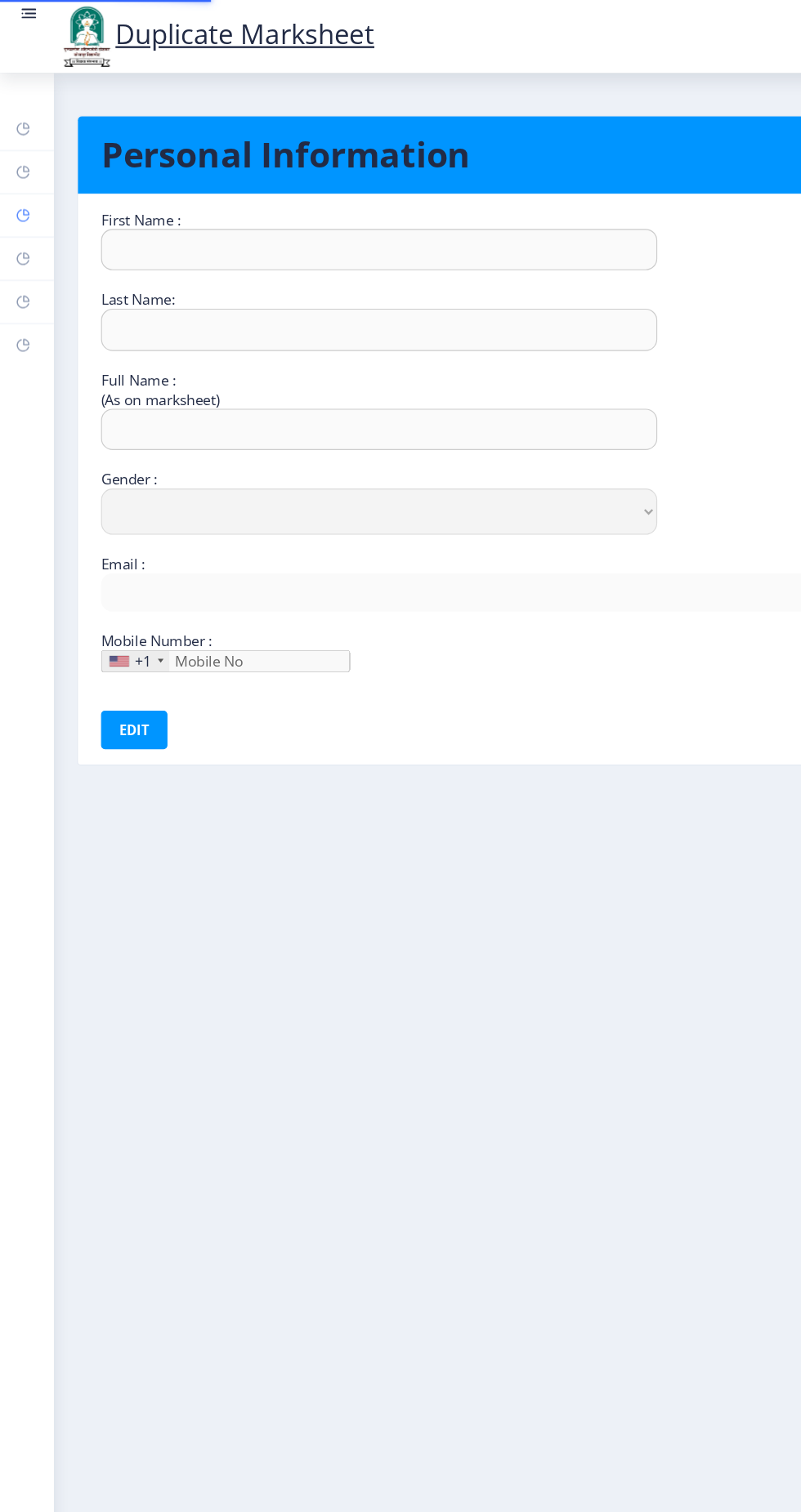
type input "[PERSON_NAME]"
type input "Pawar"
type input "Pawar [PERSON_NAME]"
select select "[DEMOGRAPHIC_DATA]"
type input "[EMAIL_ADDRESS][DOMAIN_NAME]"
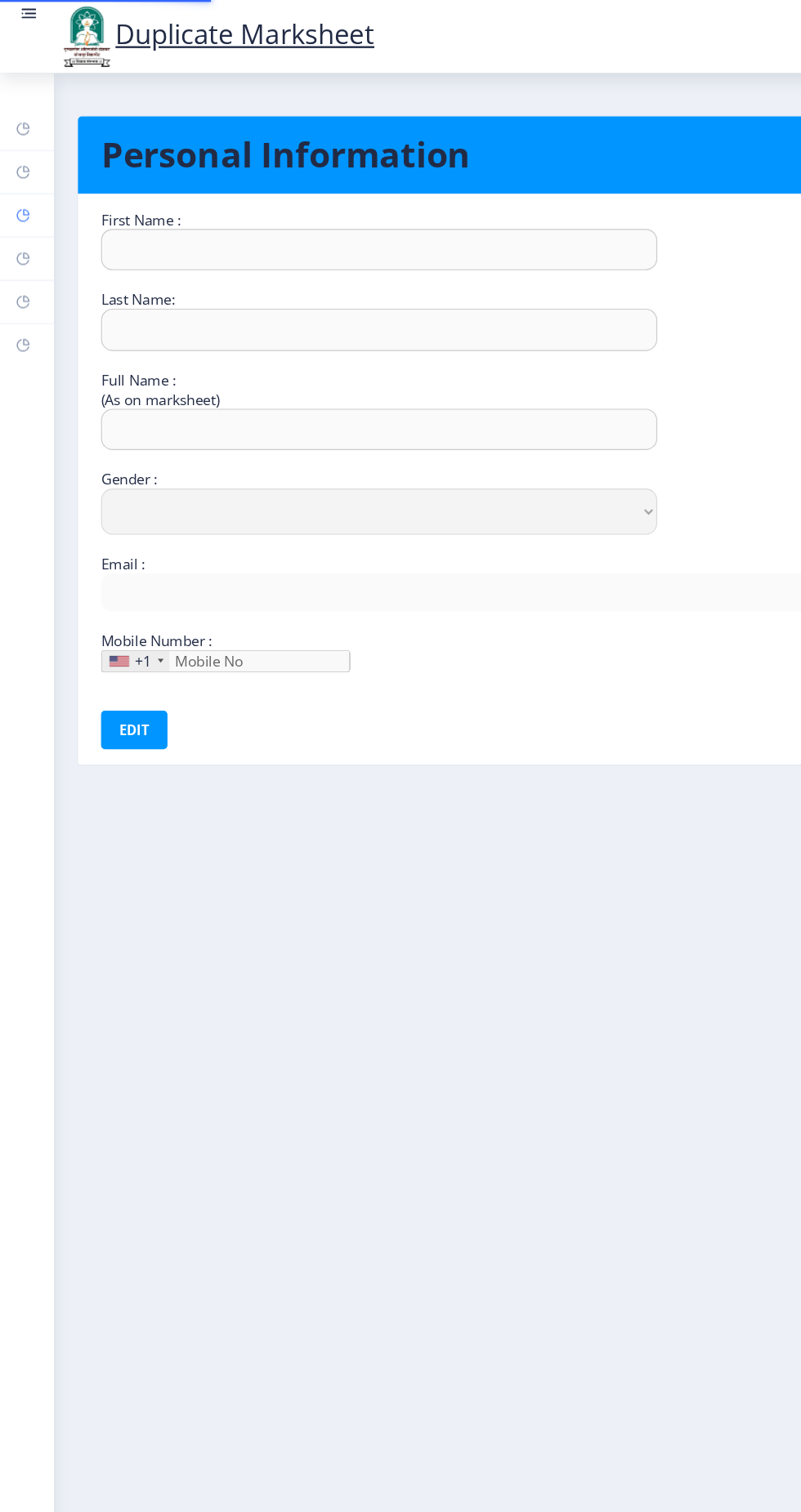
type input "9112612532"
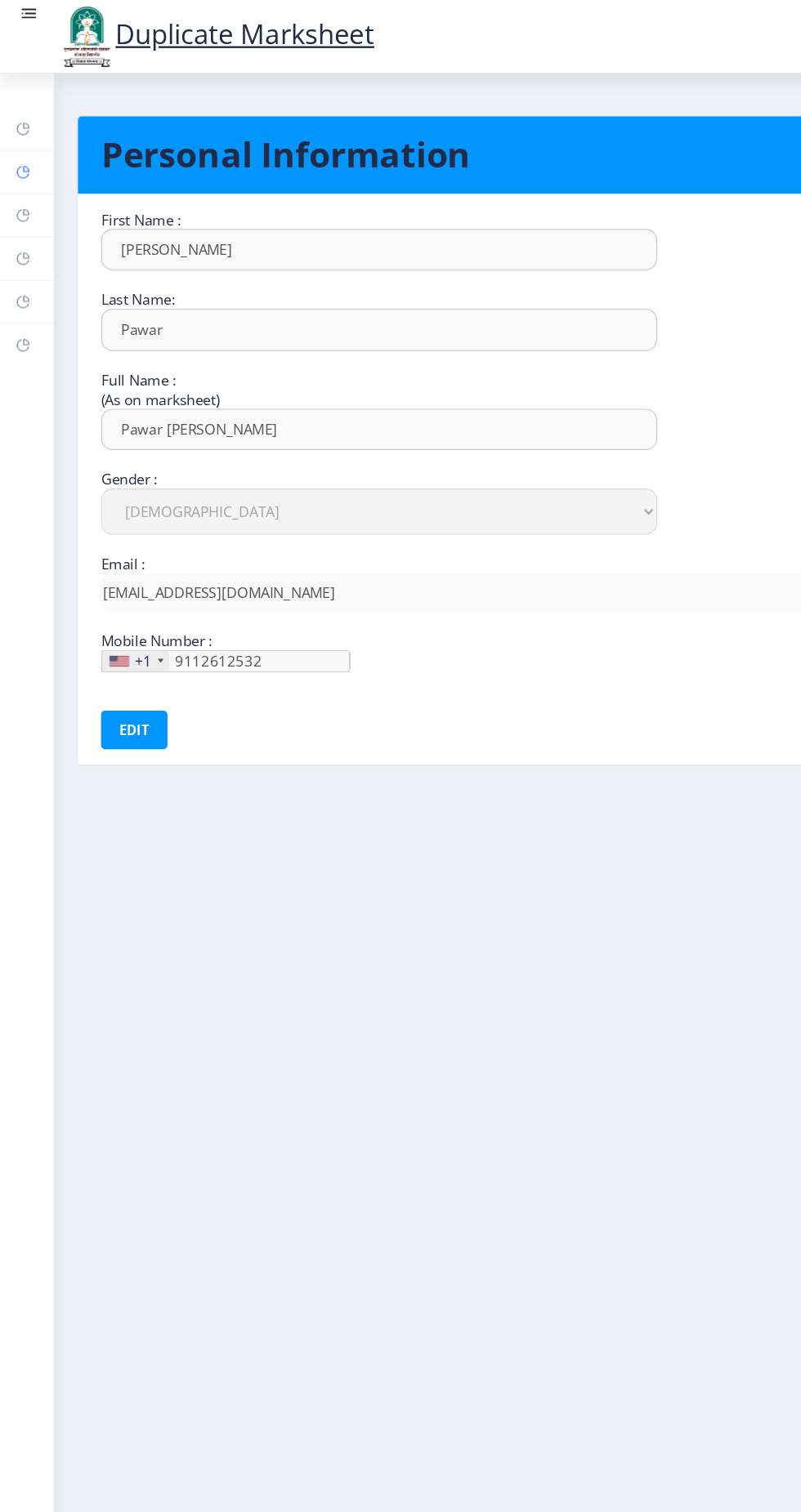
click at [19, 147] on rect at bounding box center [20, 146] width 13 height 13
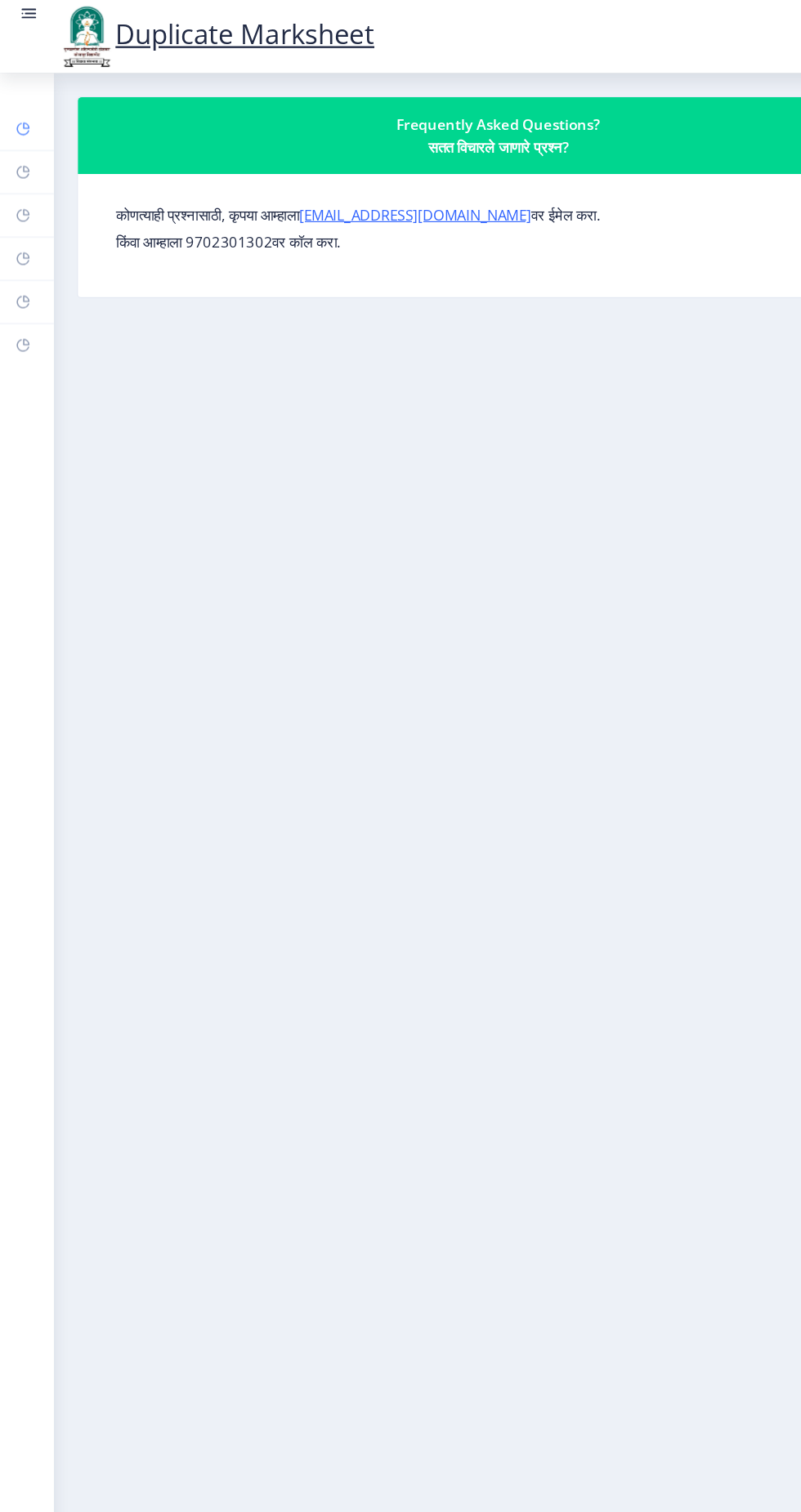
click at [22, 106] on rect at bounding box center [20, 109] width 13 height 13
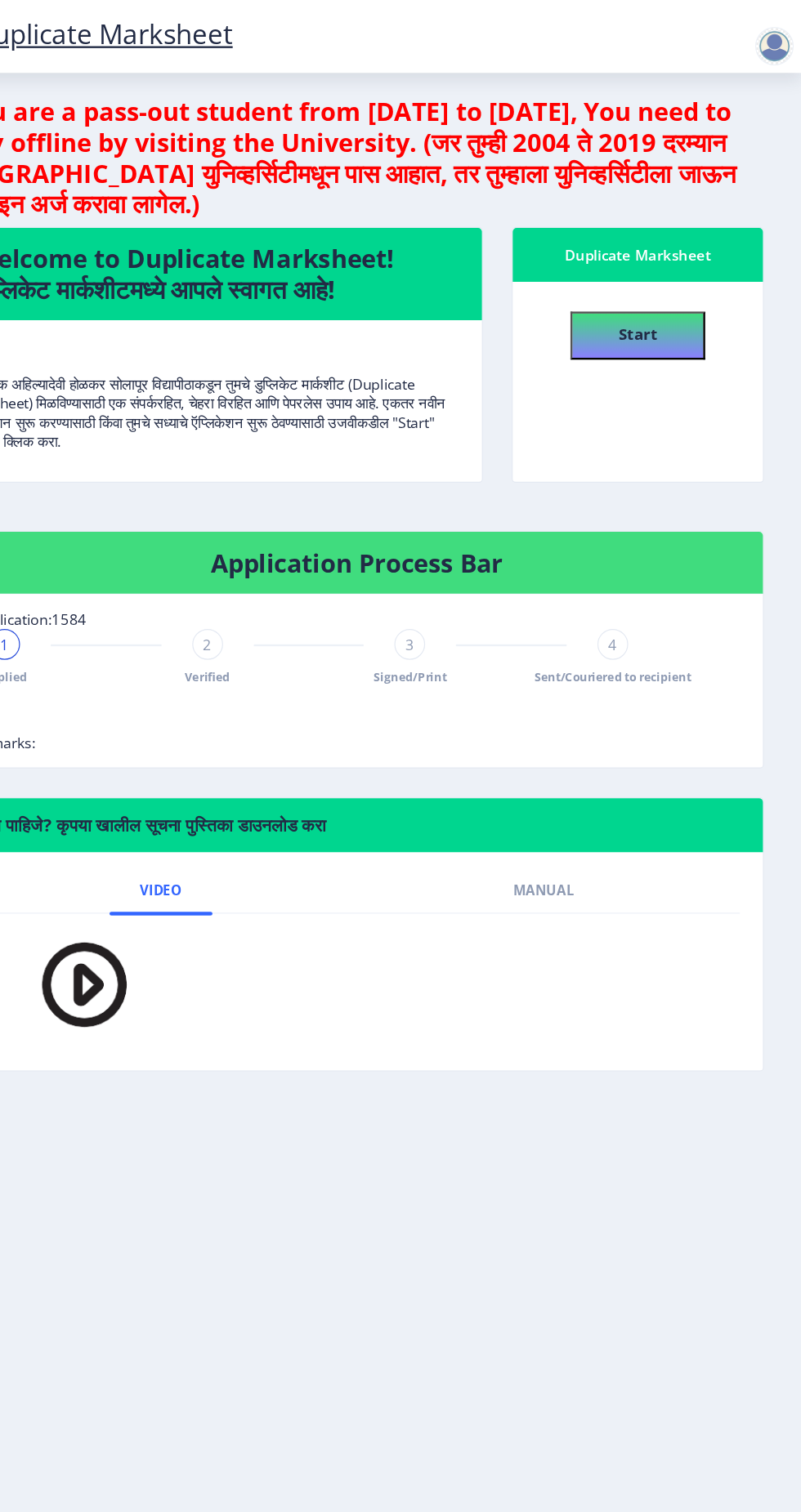
click at [651, 545] on div "4" at bounding box center [640, 547] width 26 height 26
click at [641, 545] on span "4" at bounding box center [641, 547] width 7 height 16
click at [602, 572] on span "Sent/Couriered to recipient" at bounding box center [640, 575] width 133 height 14
click at [481, 548] on div "3" at bounding box center [468, 547] width 26 height 26
click at [460, 548] on div "3" at bounding box center [468, 547] width 26 height 26
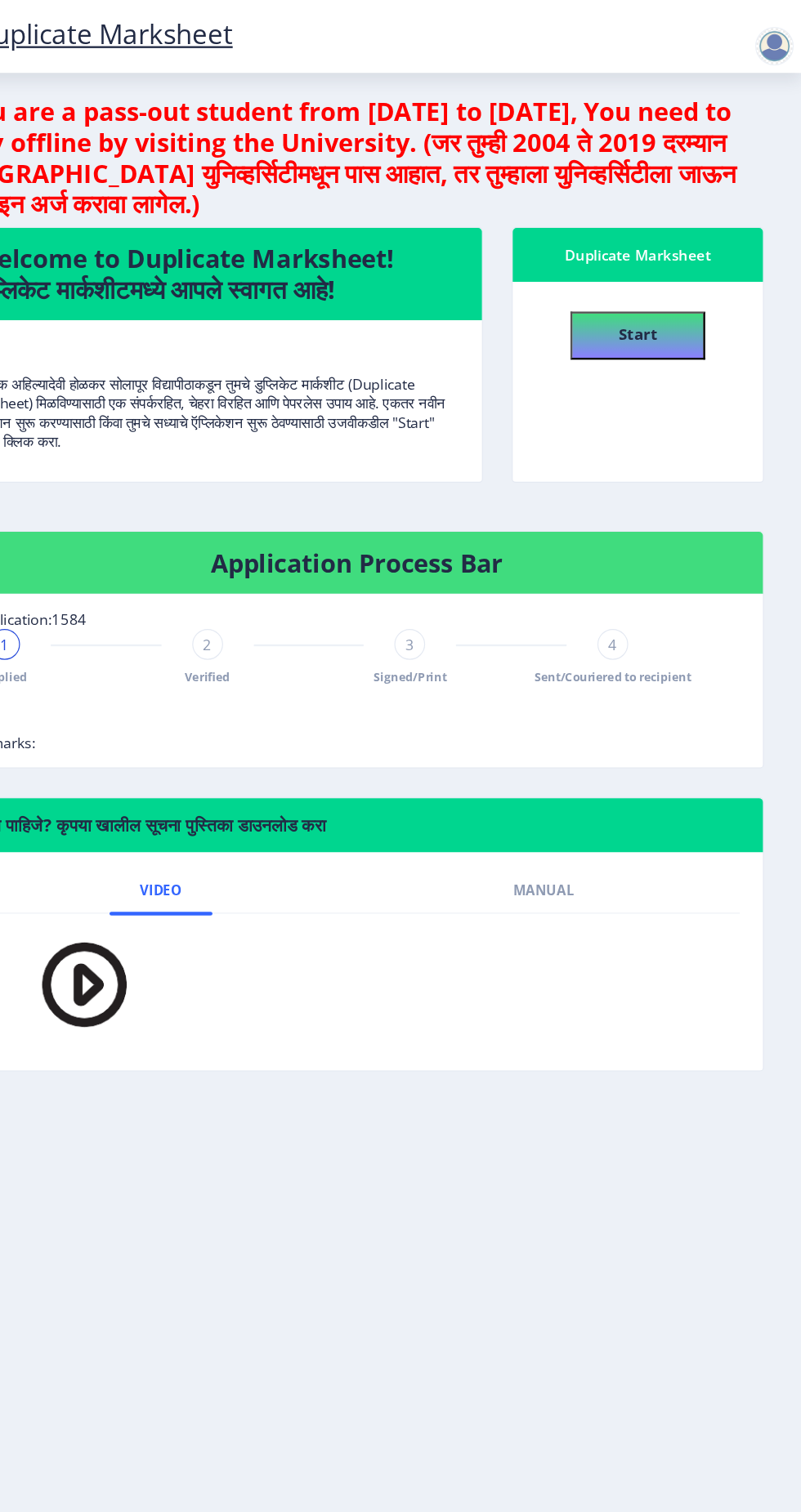
click at [296, 545] on span "2" at bounding box center [296, 547] width 7 height 16
click at [434, 513] on nb-card-body "Application:1584 Applied 2 Verified 3 Signed/Print 4 Sent/Couriered to recipien…" at bounding box center [423, 579] width 689 height 147
click at [468, 545] on span "3" at bounding box center [468, 547] width 7 height 16
click at [662, 500] on nb-card-header "Application Process Bar" at bounding box center [423, 477] width 689 height 53
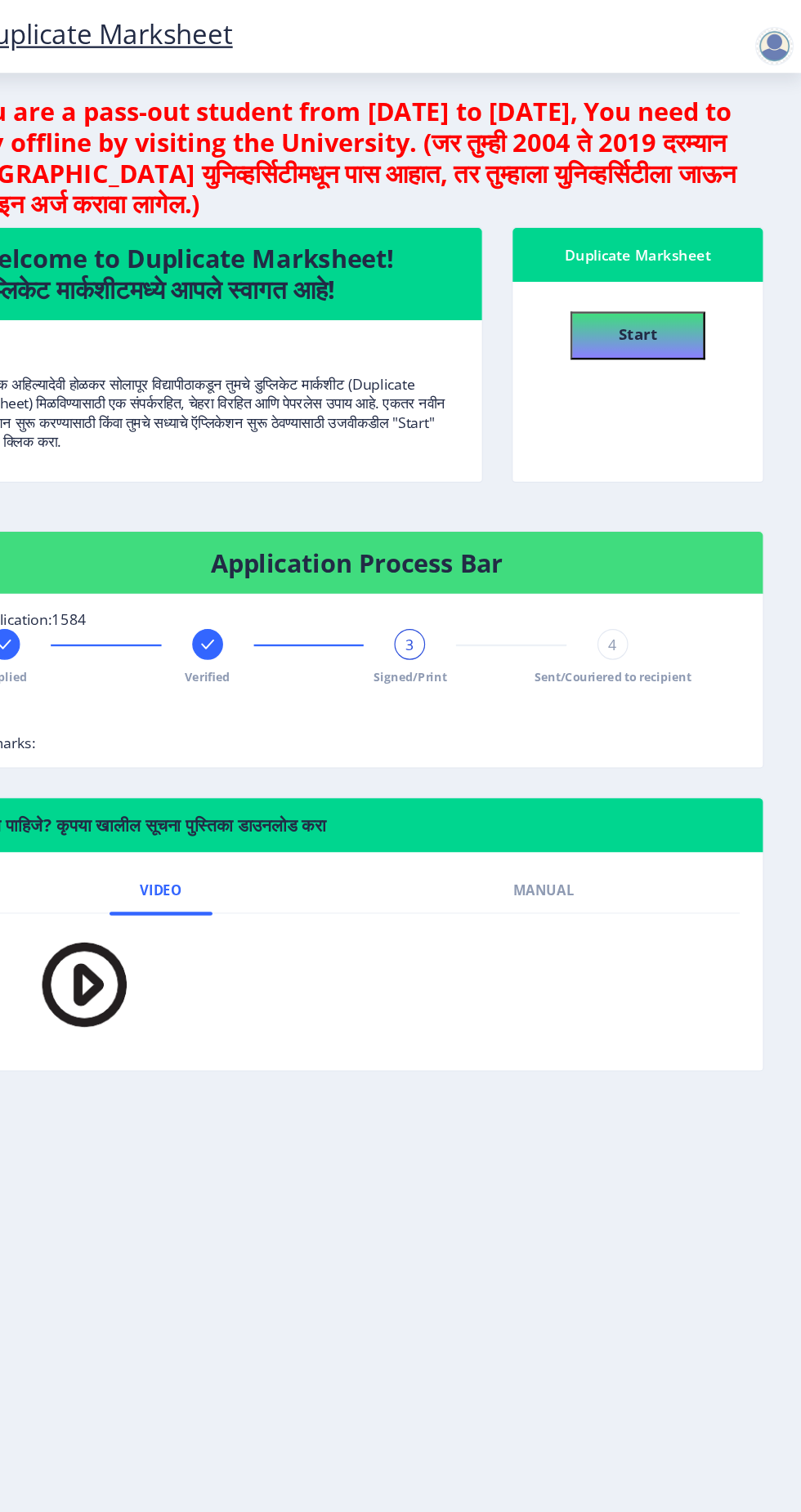
click at [633, 556] on div "4" at bounding box center [640, 547] width 26 height 26
click at [651, 539] on div "4" at bounding box center [640, 547] width 26 height 26
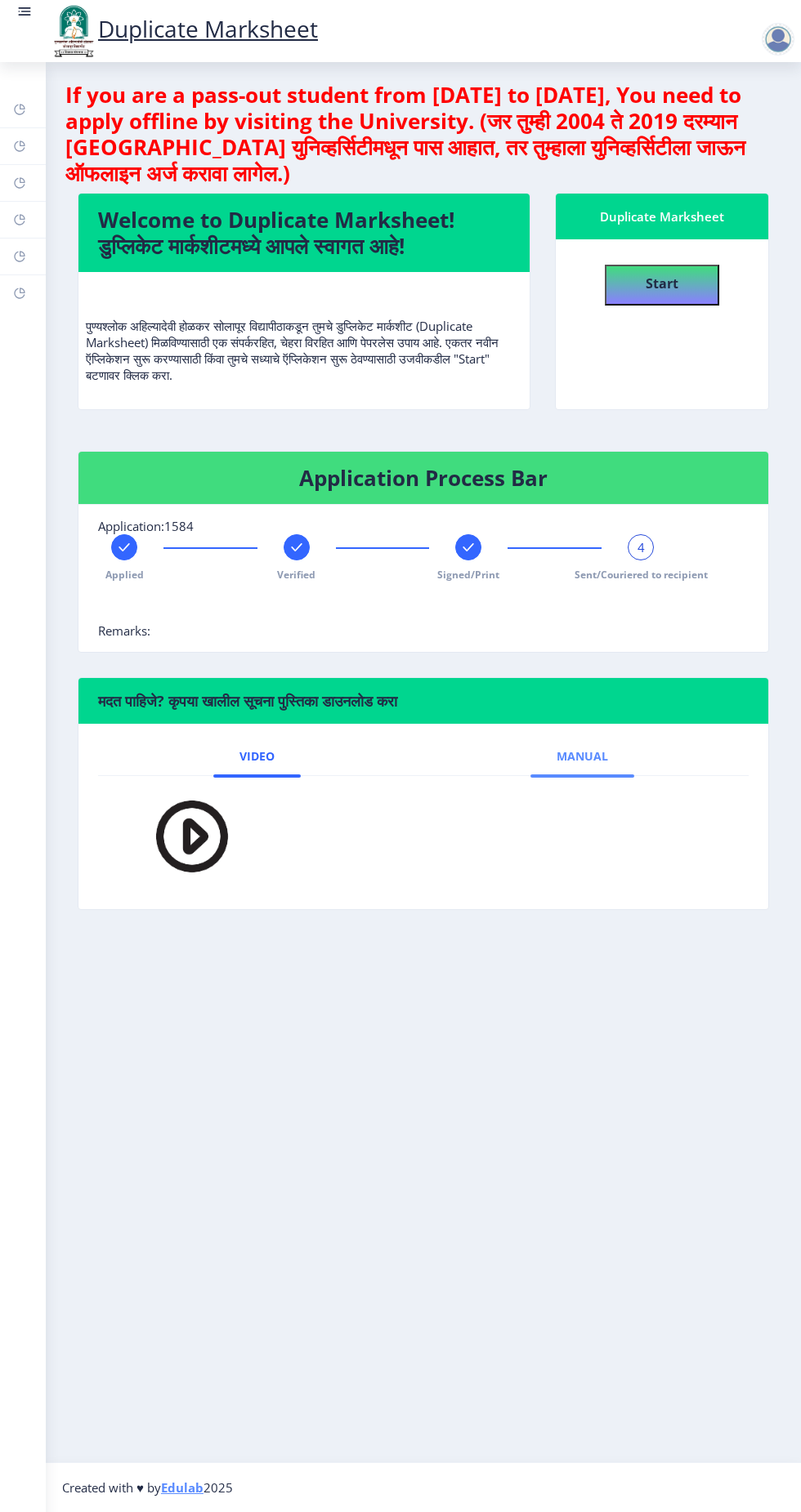
click at [593, 750] on span "Manual" at bounding box center [582, 756] width 52 height 13
click at [667, 572] on span "Sent/Couriered to recipient" at bounding box center [640, 575] width 133 height 14
click at [173, 841] on img at bounding box center [169, 839] width 90 height 98
